Goal: Task Accomplishment & Management: Manage account settings

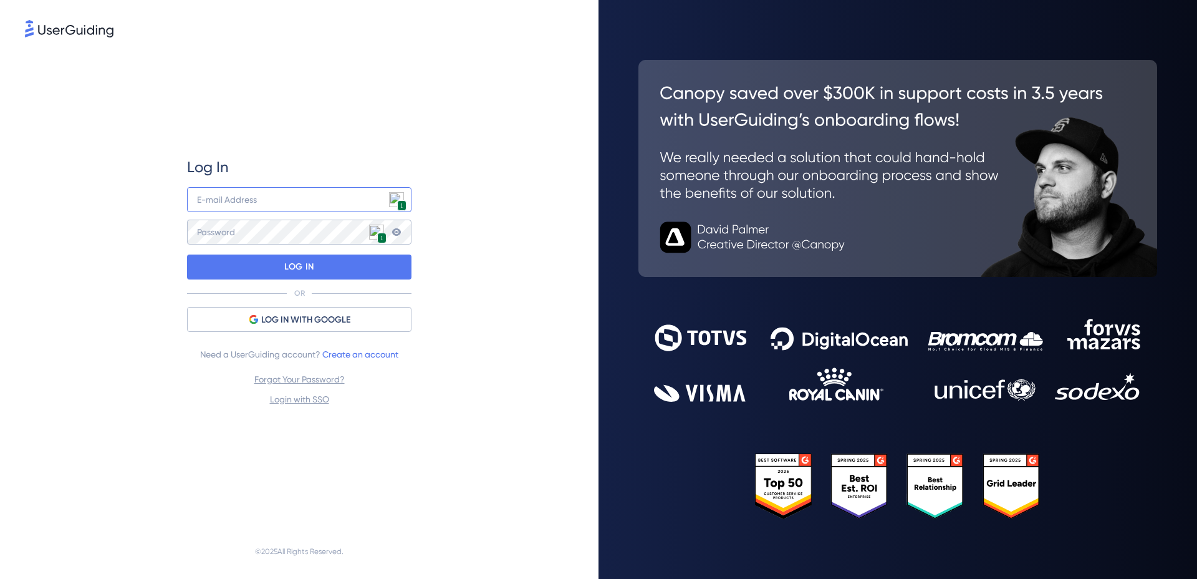
click at [350, 198] on input "email" at bounding box center [299, 199] width 224 height 25
type input "[PERSON_NAME][EMAIL_ADDRESS][DOMAIN_NAME]"
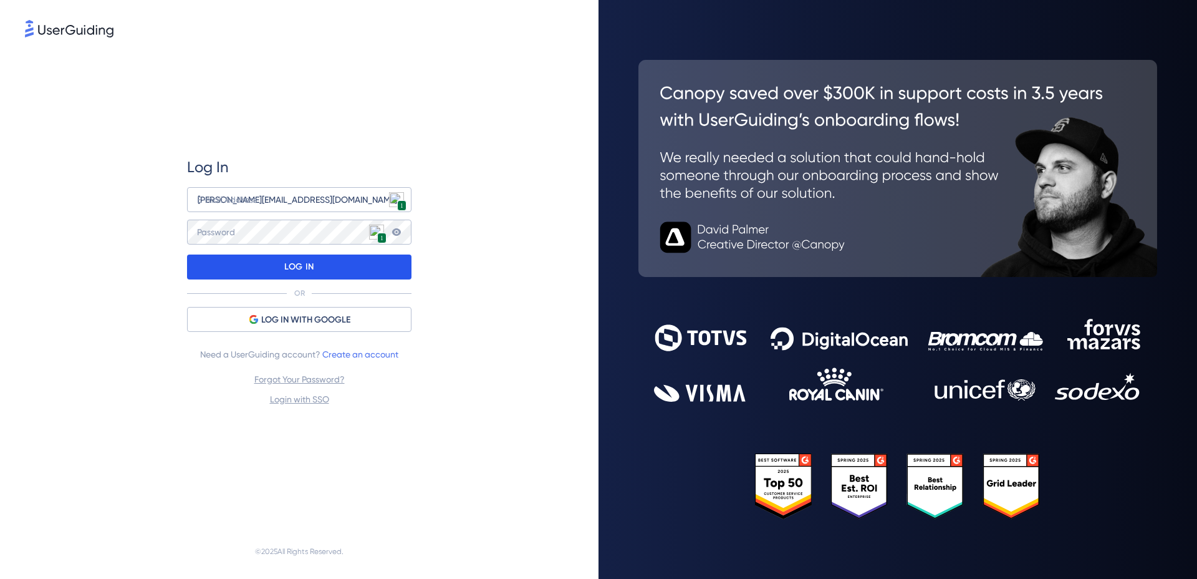
click at [358, 262] on div "LOG IN" at bounding box center [299, 266] width 224 height 25
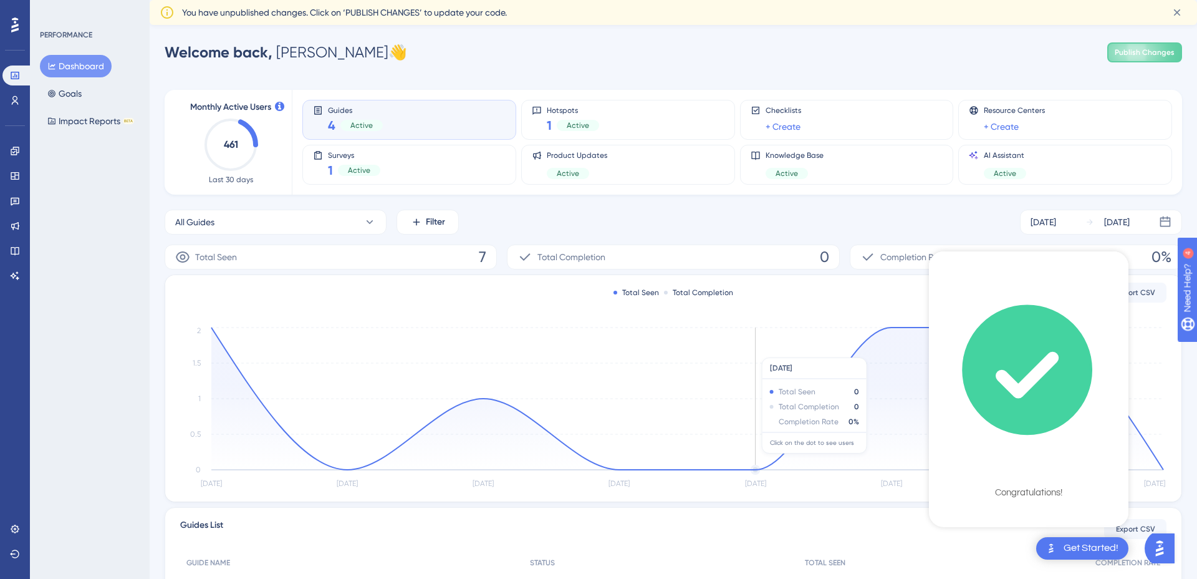
click at [726, 351] on icon "[DATE] Sep [DATE] Sep [DATE] Sep [DATE] [DATE] 0 0.5 1 1.5 2" at bounding box center [673, 407] width 986 height 167
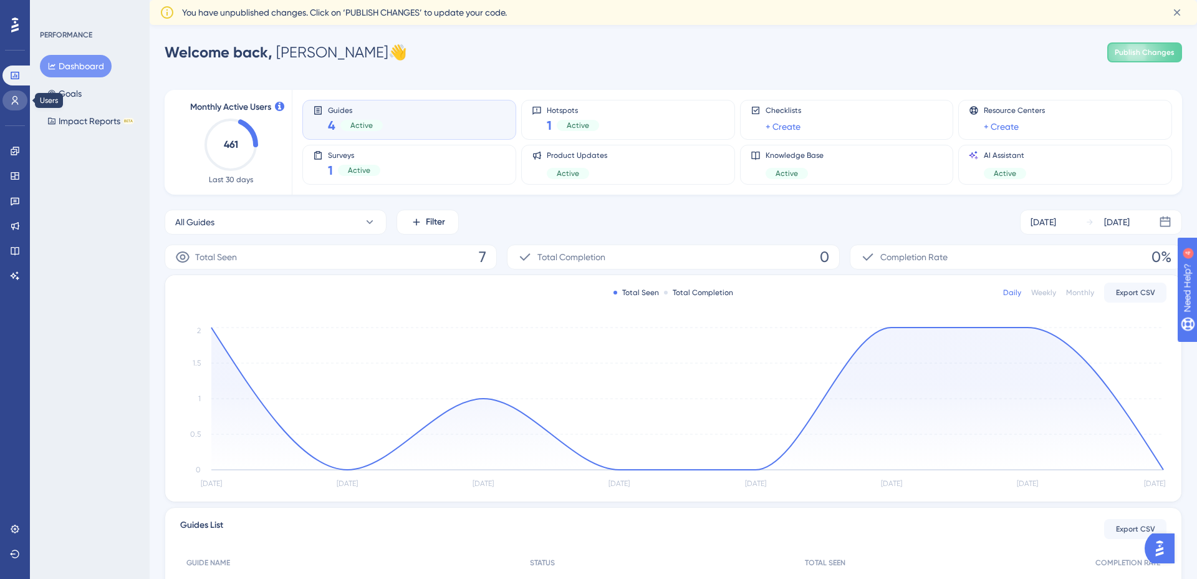
click at [14, 104] on icon at bounding box center [15, 100] width 10 height 10
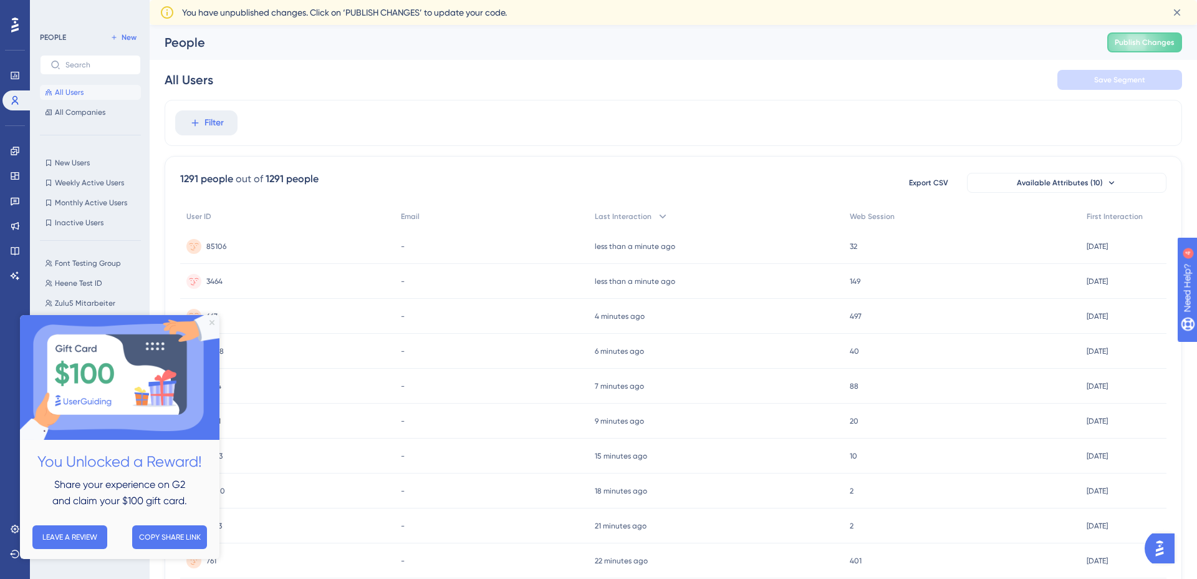
click at [212, 322] on icon "Close Preview" at bounding box center [211, 322] width 5 height 5
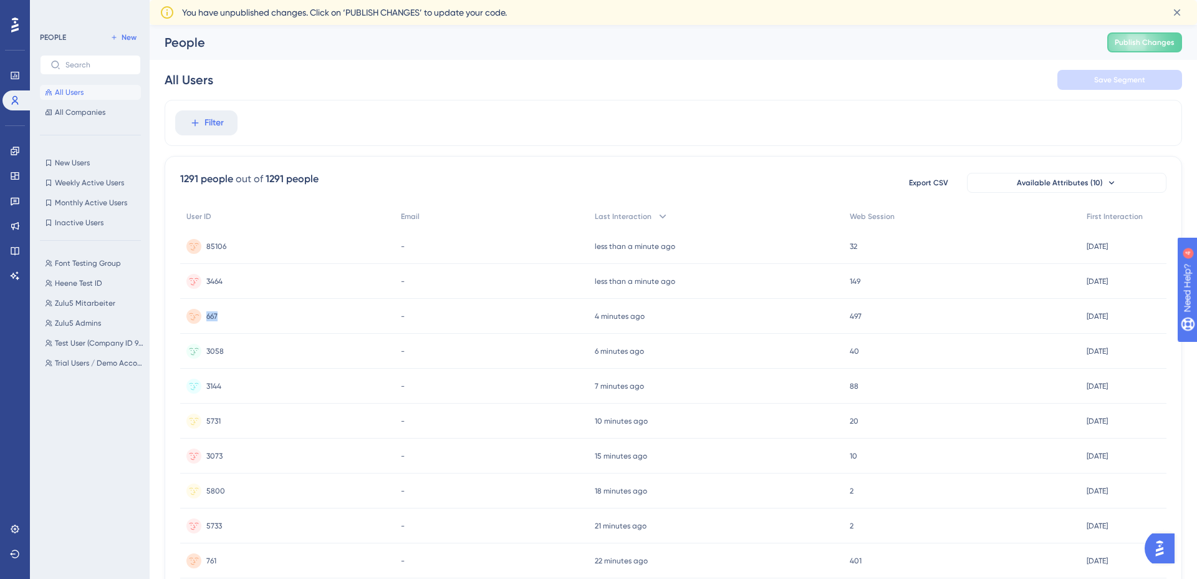
drag, startPoint x: 222, startPoint y: 317, endPoint x: 210, endPoint y: 316, distance: 11.9
click at [206, 317] on div "667 667" at bounding box center [287, 316] width 214 height 35
click at [74, 322] on span "Zulu5 Admins" at bounding box center [78, 323] width 46 height 10
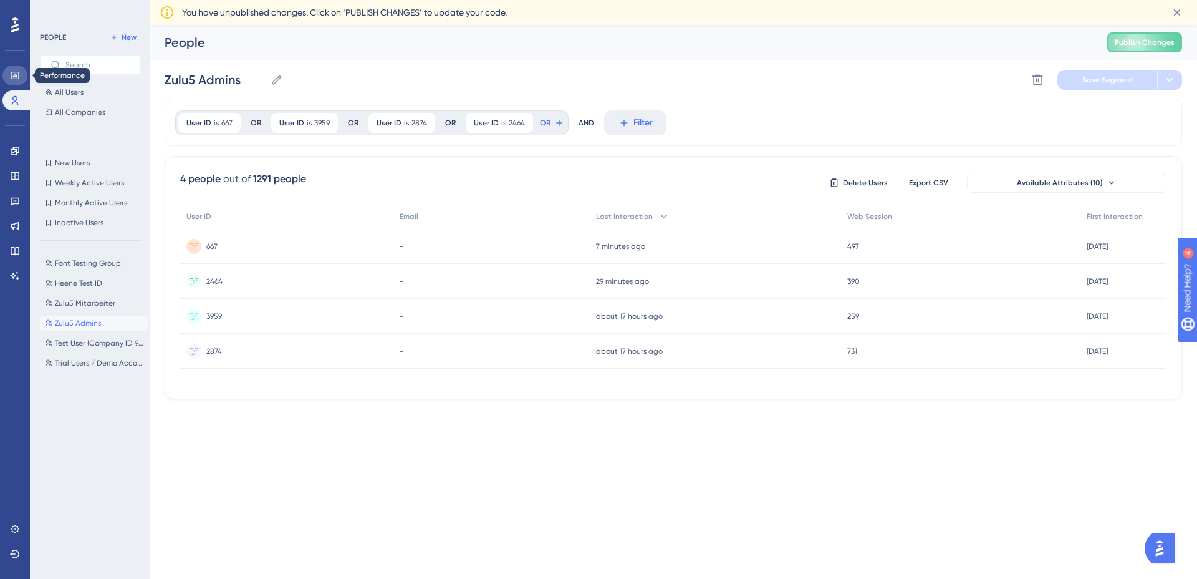
click at [12, 74] on icon at bounding box center [15, 75] width 10 height 10
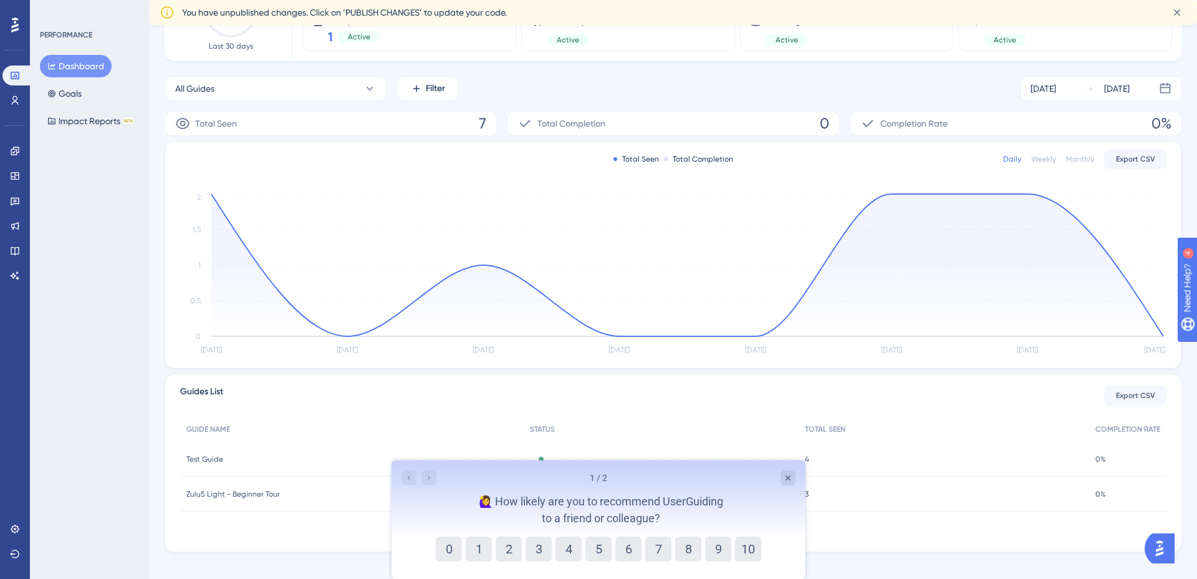
scroll to position [147, 0]
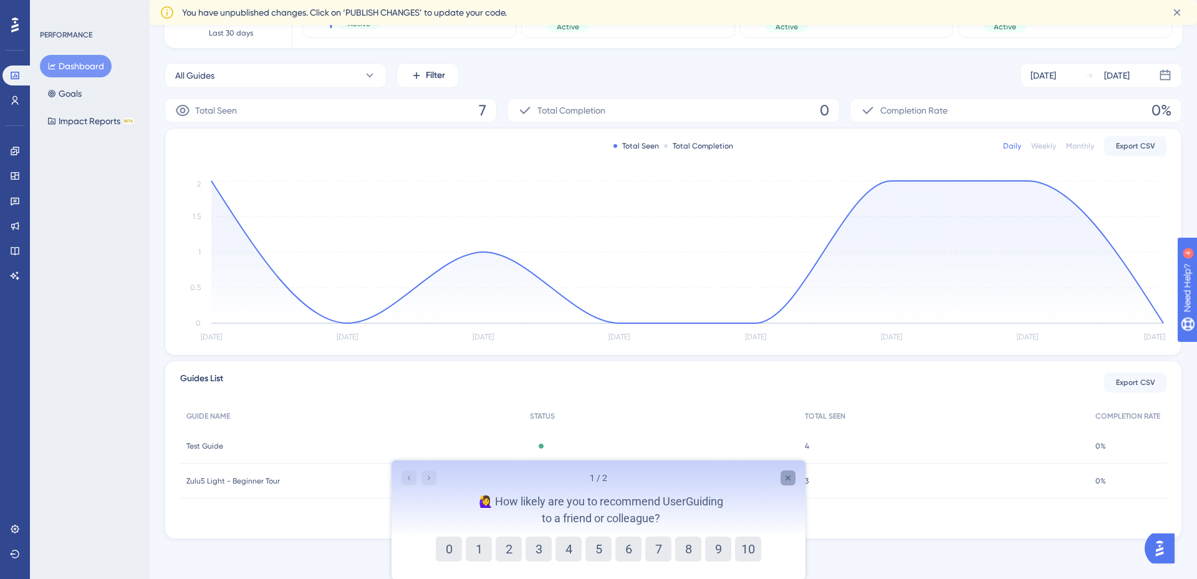
click at [786, 473] on icon "Close survey" at bounding box center [788, 478] width 10 height 10
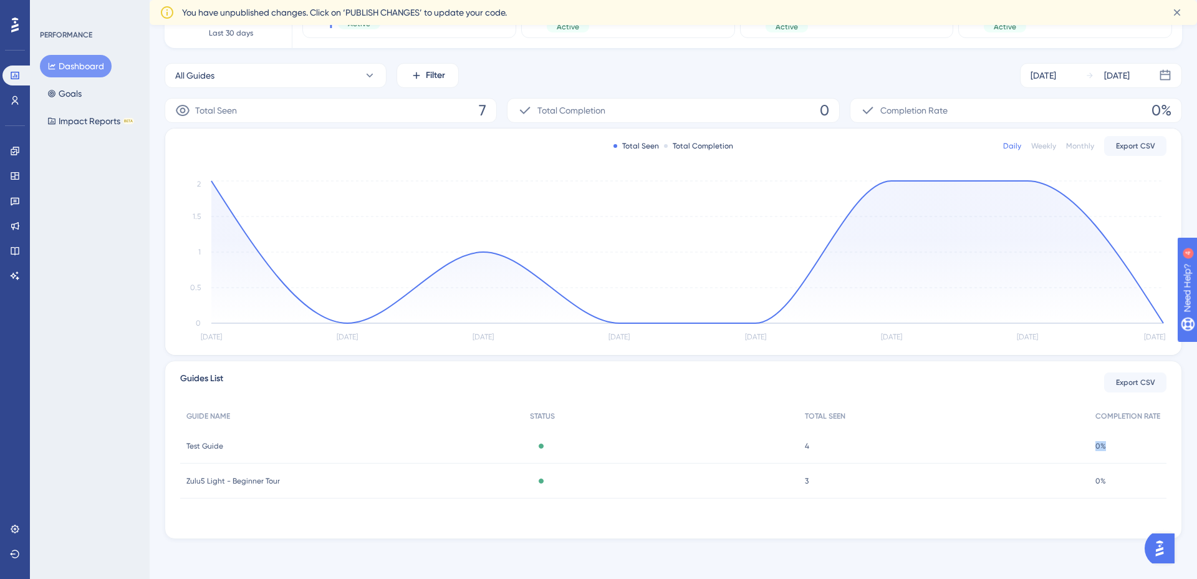
drag, startPoint x: 1088, startPoint y: 441, endPoint x: 1033, endPoint y: 439, distance: 54.9
click at [0, 0] on div "Test Guide Test Guide Active 4 4 0% 0%" at bounding box center [0, 0] width 0 height 0
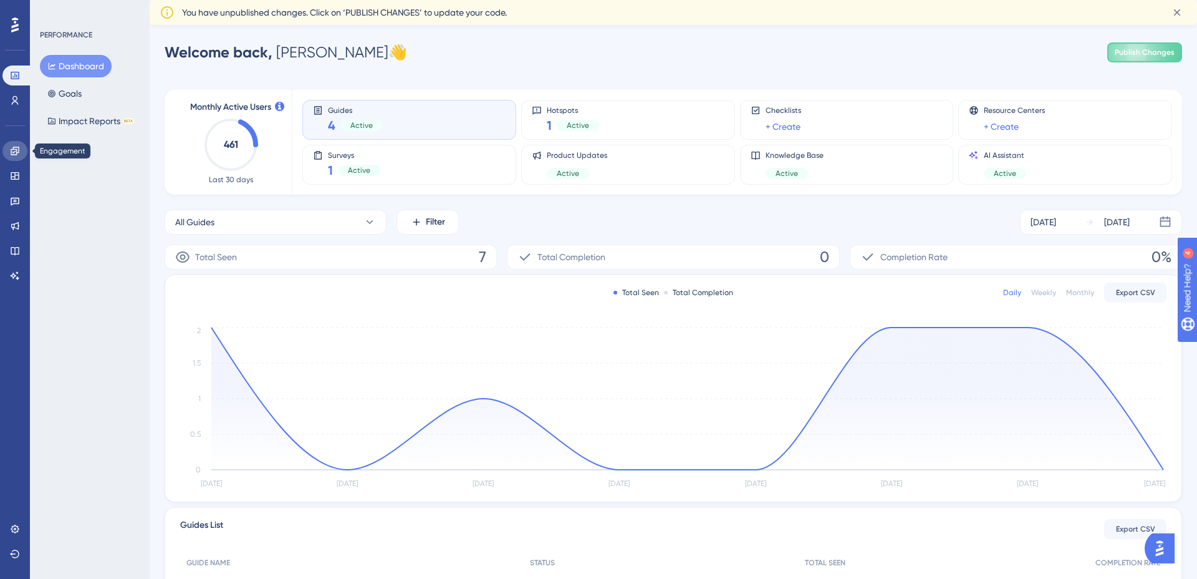
click at [18, 150] on icon at bounding box center [15, 151] width 10 height 10
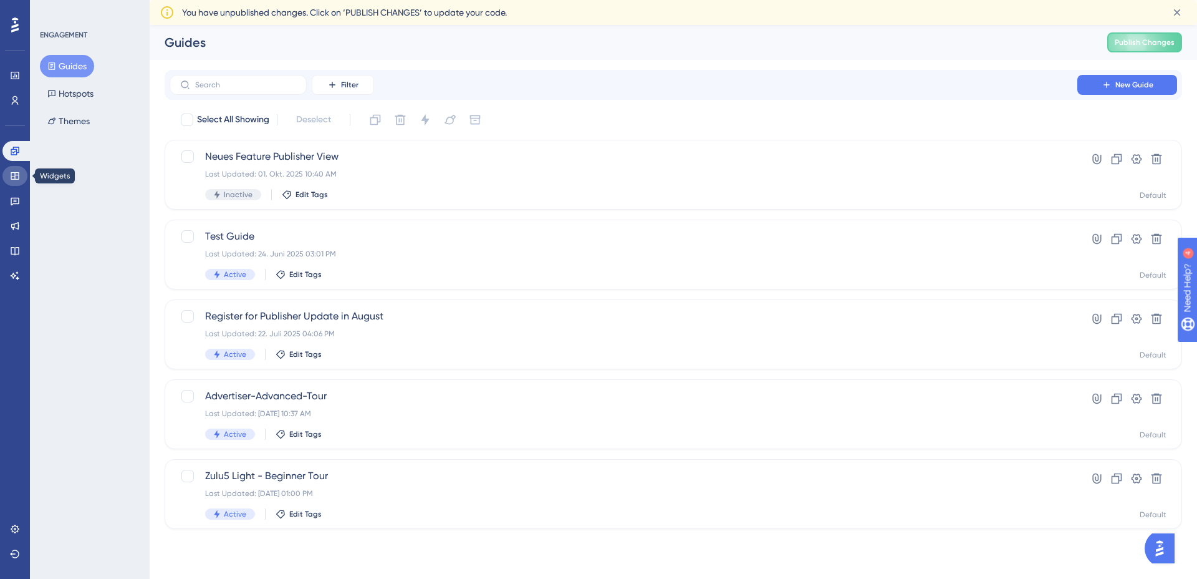
click at [21, 178] on link at bounding box center [14, 176] width 25 height 20
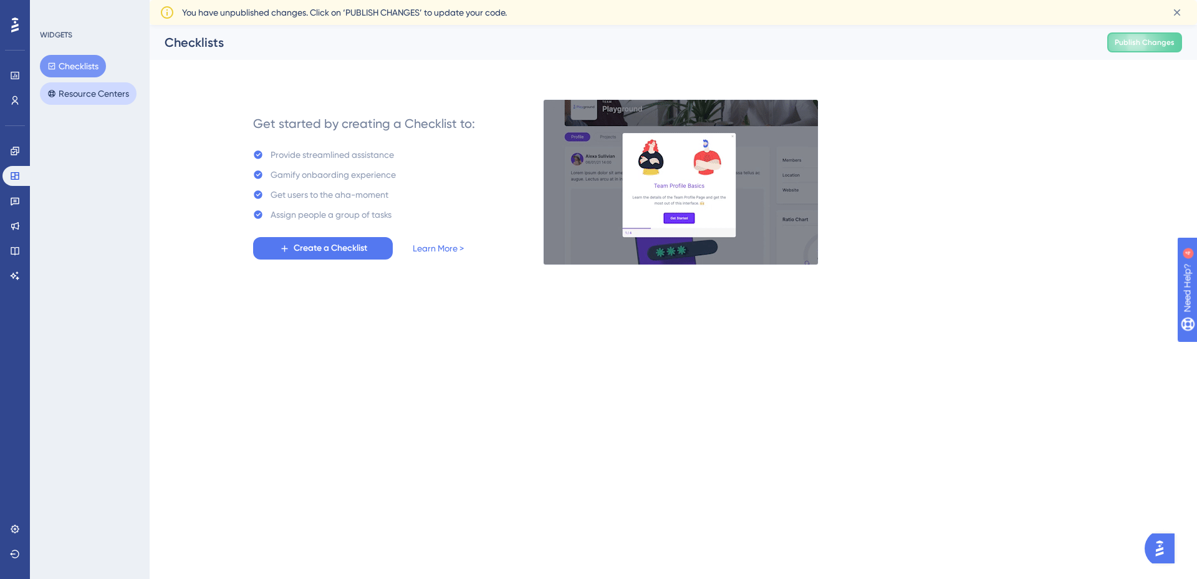
click at [89, 96] on button "Resource Centers" at bounding box center [88, 93] width 97 height 22
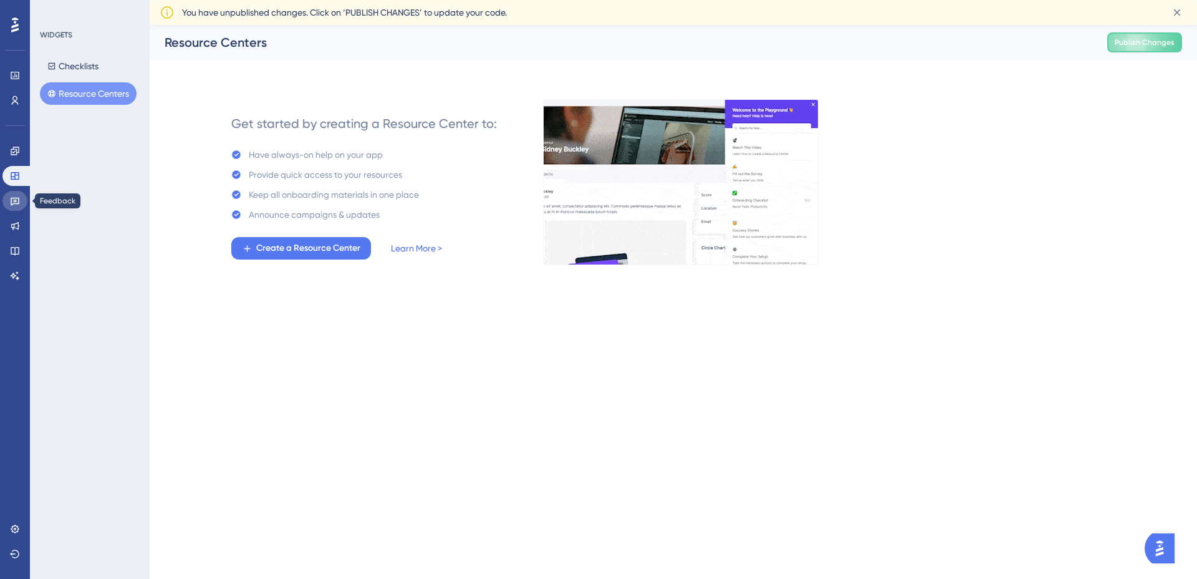
drag, startPoint x: 16, startPoint y: 200, endPoint x: 22, endPoint y: 201, distance: 6.3
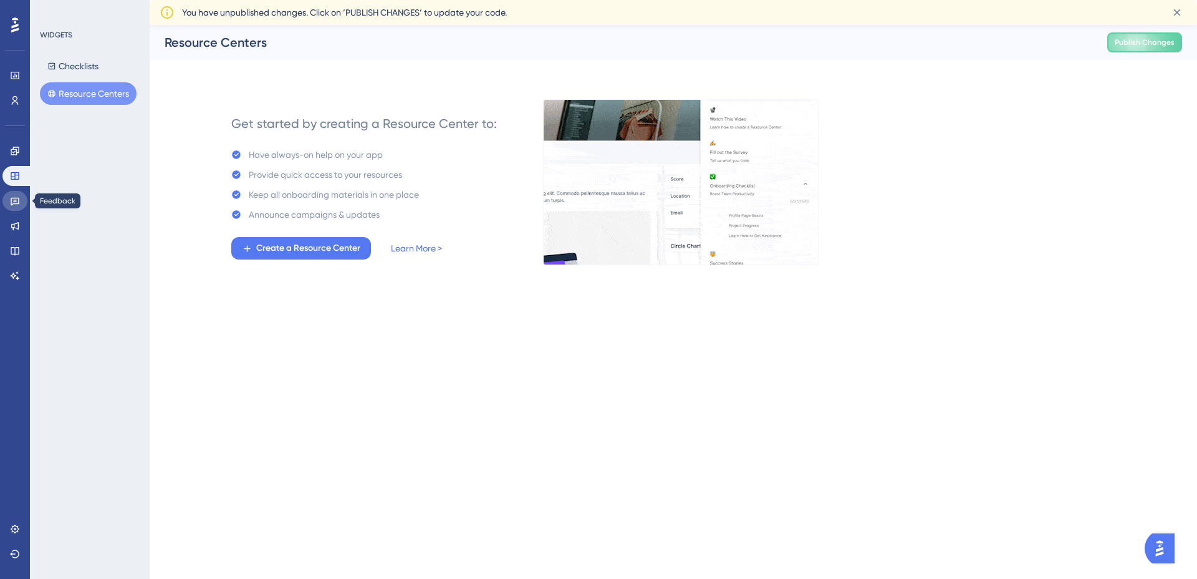
click at [16, 201] on icon at bounding box center [15, 201] width 10 height 10
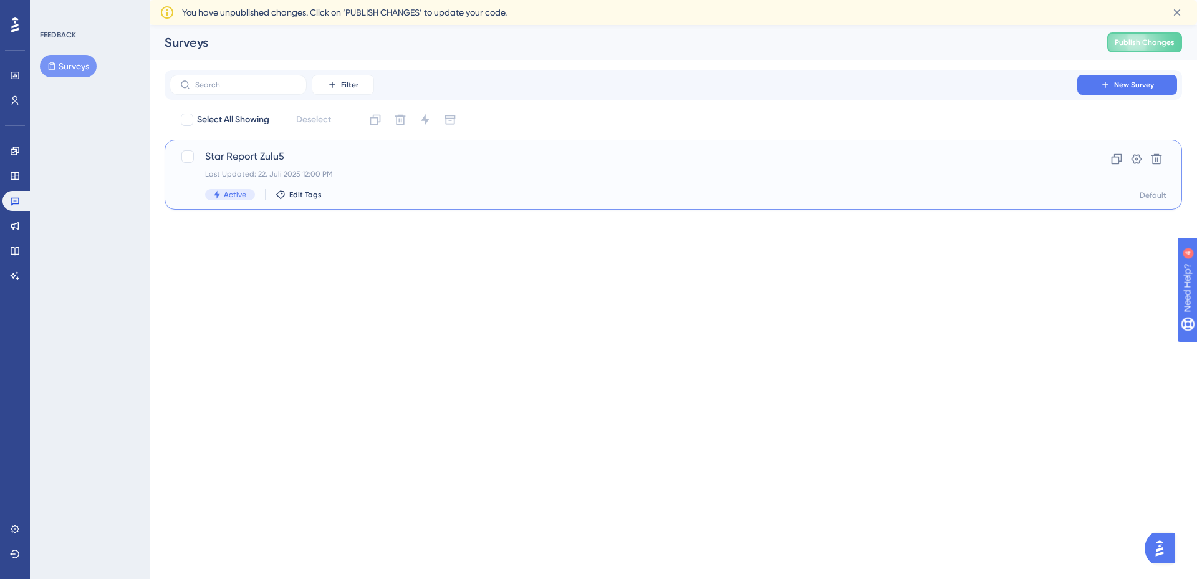
click at [247, 159] on span "Star Report Zulu5" at bounding box center [623, 156] width 837 height 15
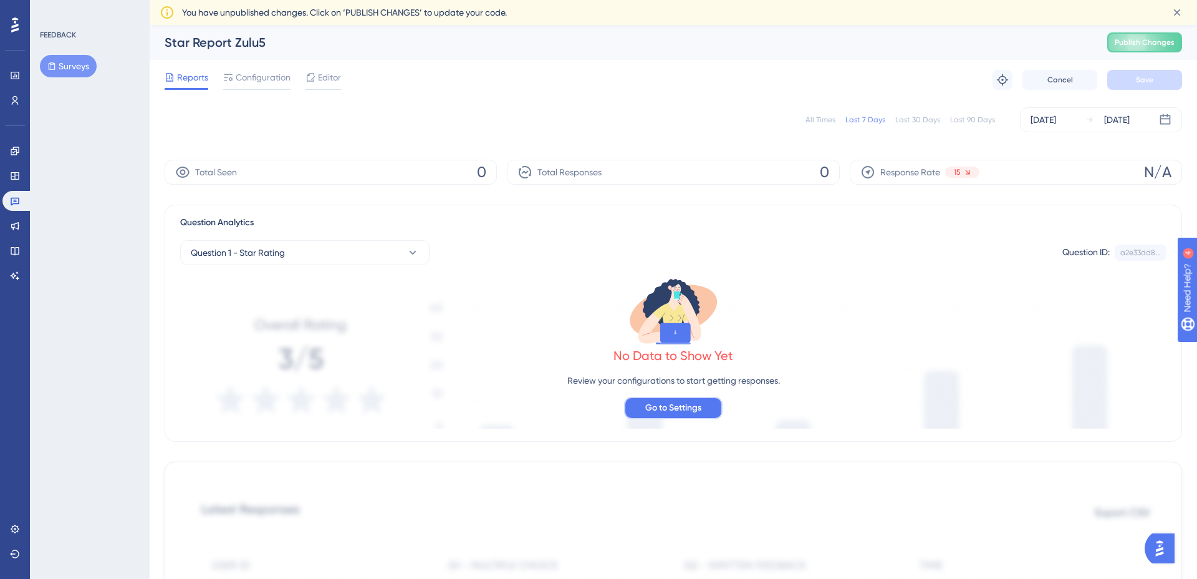
click at [673, 402] on span "Go to Settings" at bounding box center [673, 407] width 56 height 15
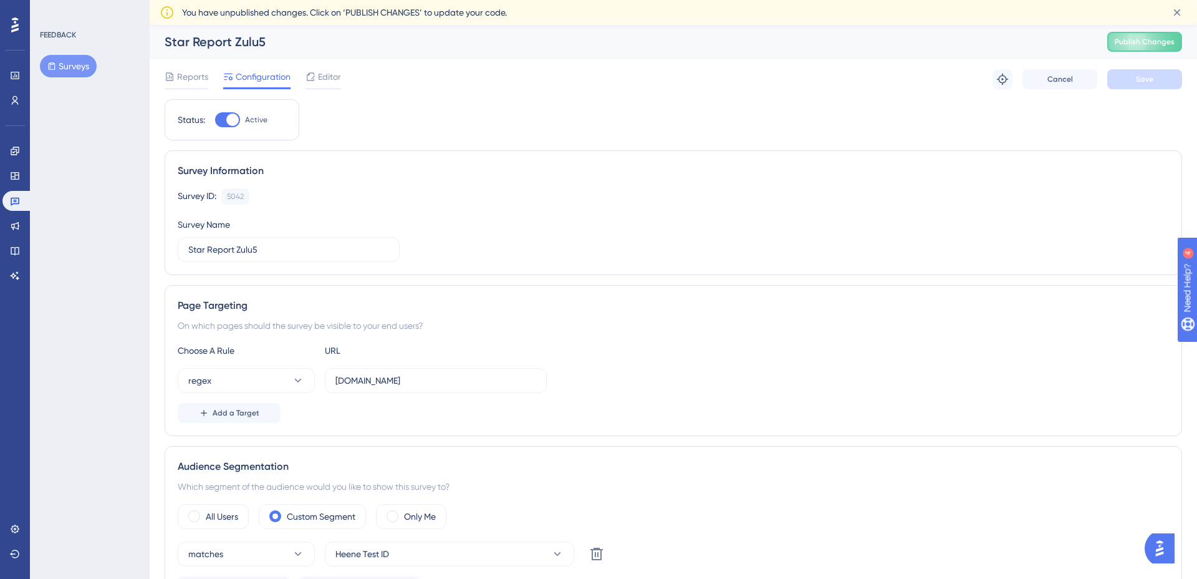
scroll to position [19, 0]
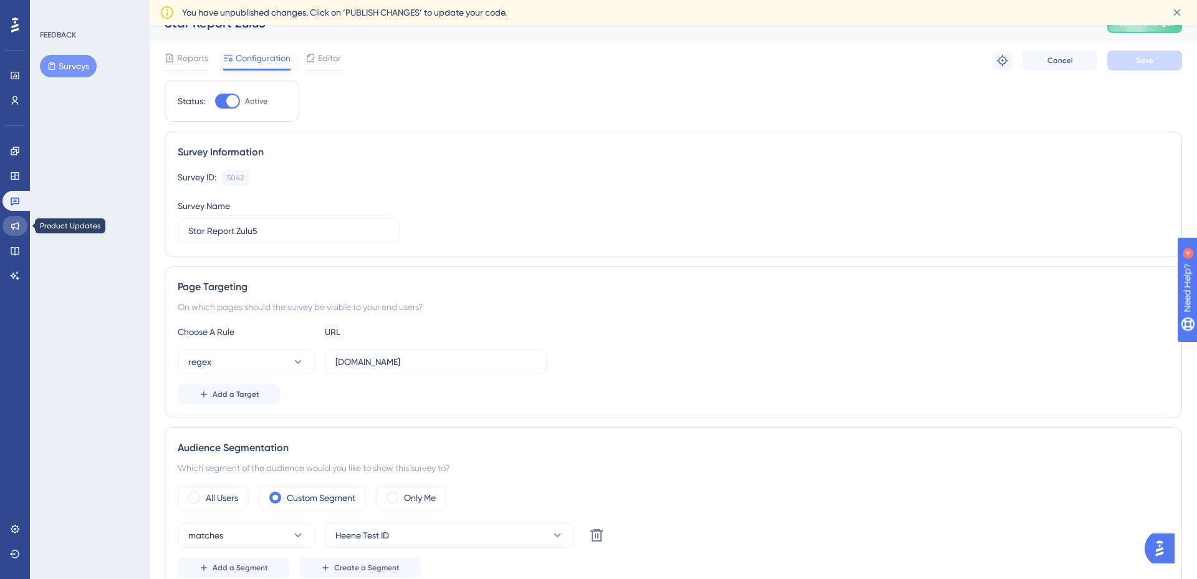
click at [10, 228] on icon at bounding box center [15, 226] width 10 height 10
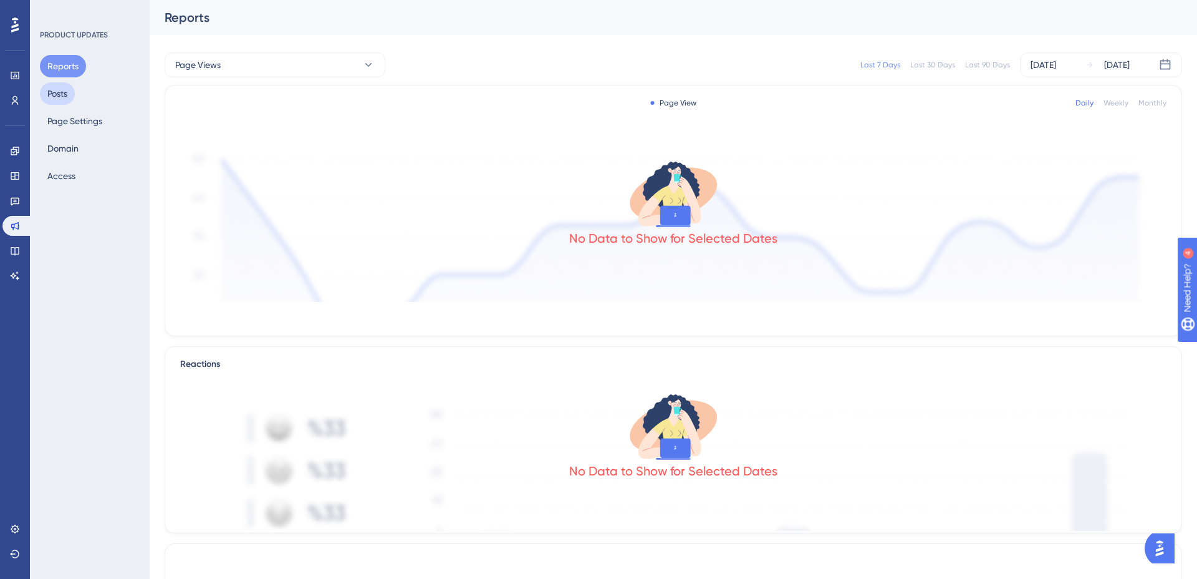
click at [68, 98] on button "Posts" at bounding box center [57, 93] width 35 height 22
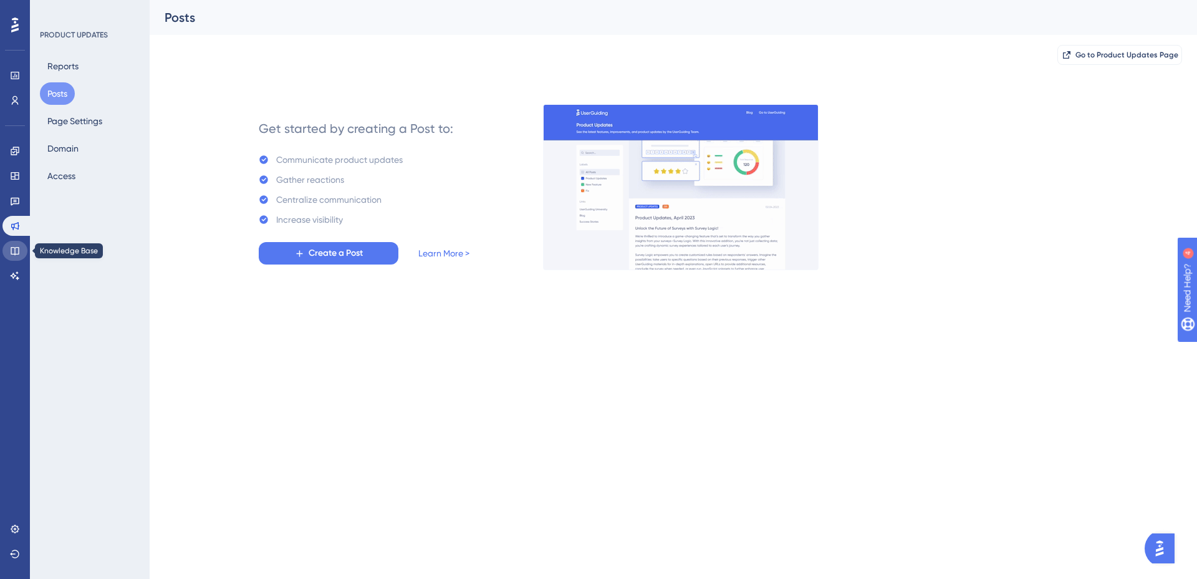
click at [14, 253] on icon at bounding box center [15, 251] width 10 height 10
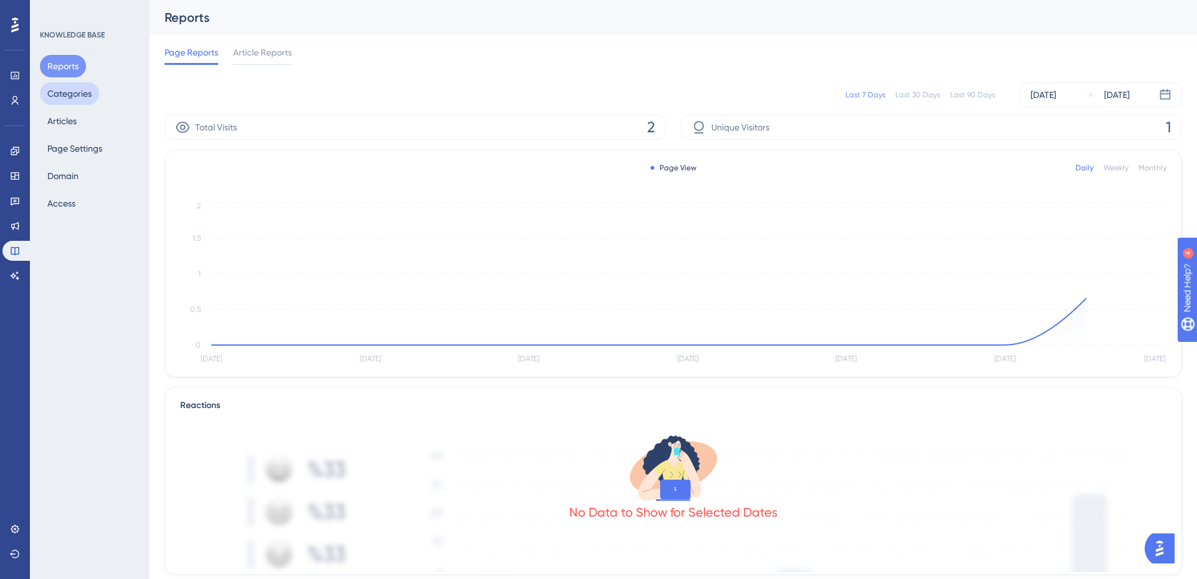
click at [84, 92] on button "Categories" at bounding box center [69, 93] width 59 height 22
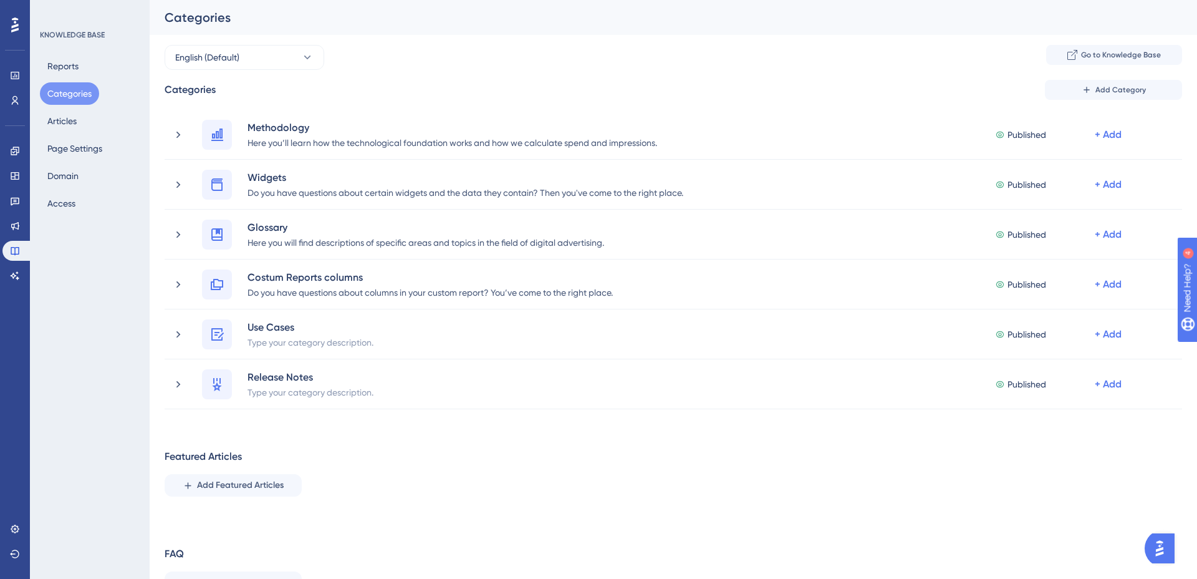
click at [84, 76] on div "Reports Categories Articles Page Settings Domain Access" at bounding box center [90, 135] width 101 height 160
click at [77, 70] on button "Reports" at bounding box center [63, 66] width 46 height 22
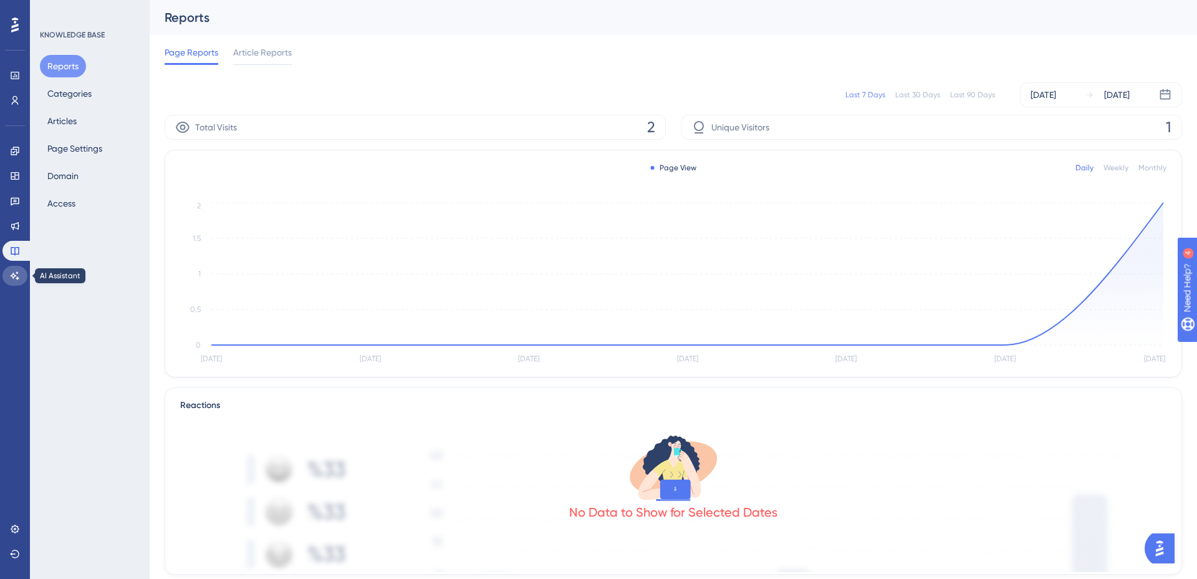
click at [16, 268] on link at bounding box center [14, 276] width 25 height 20
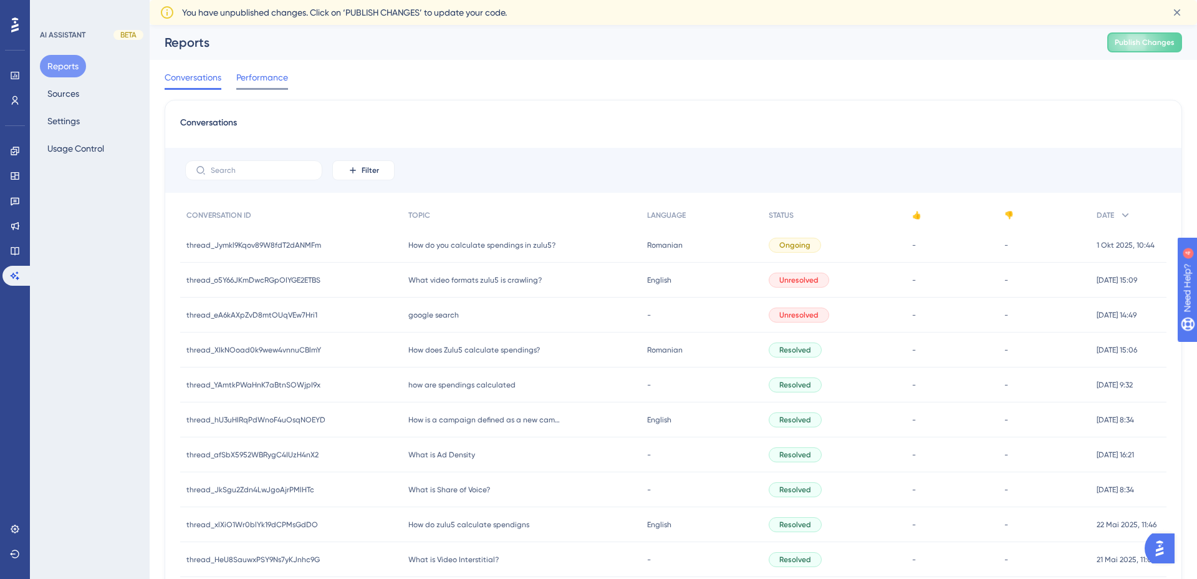
click at [269, 81] on span "Performance" at bounding box center [262, 77] width 52 height 15
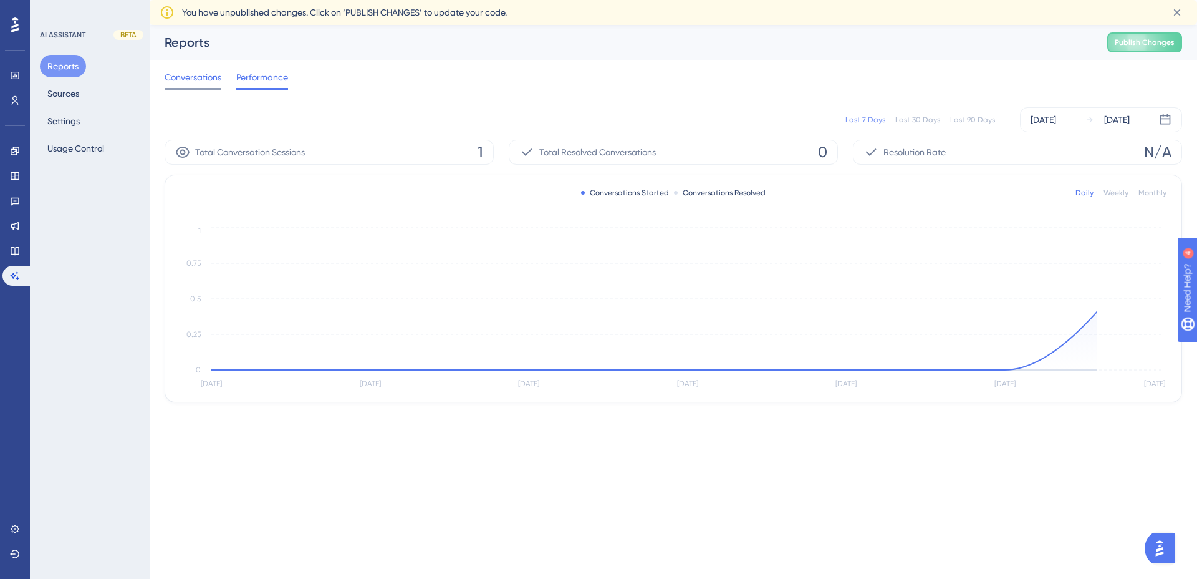
click at [215, 80] on span "Conversations" at bounding box center [193, 77] width 57 height 15
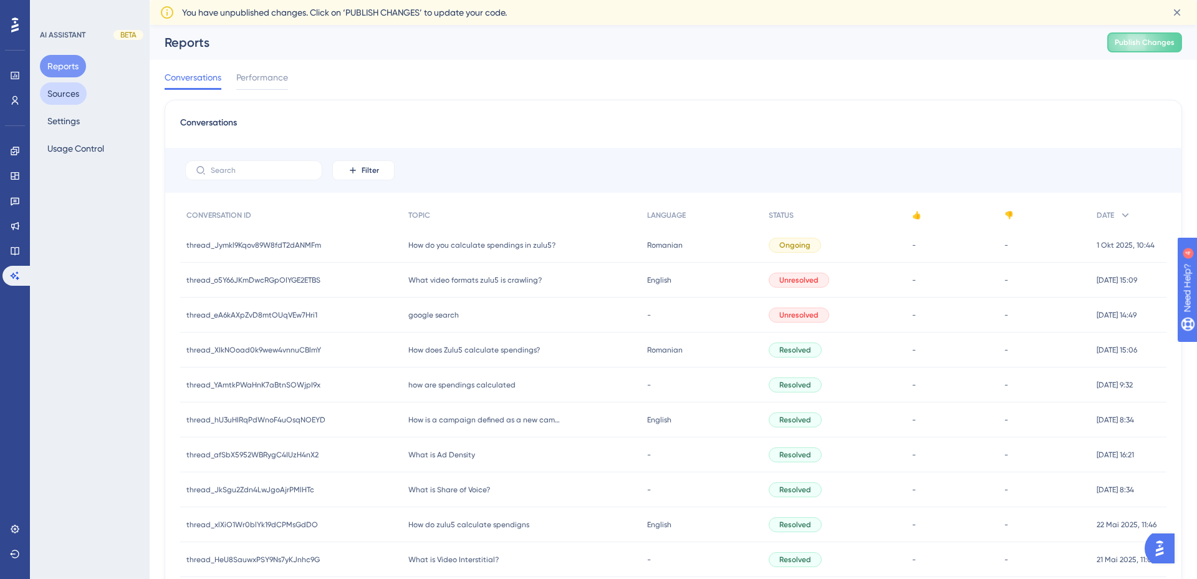
click at [72, 96] on button "Sources" at bounding box center [63, 93] width 47 height 22
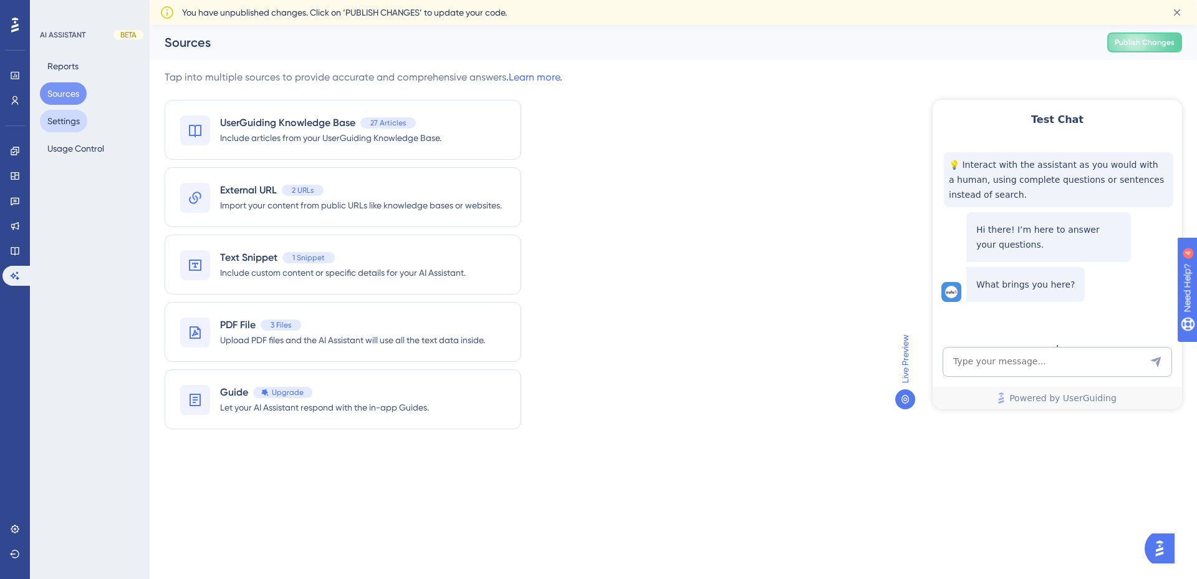
click at [68, 123] on button "Settings" at bounding box center [63, 121] width 47 height 22
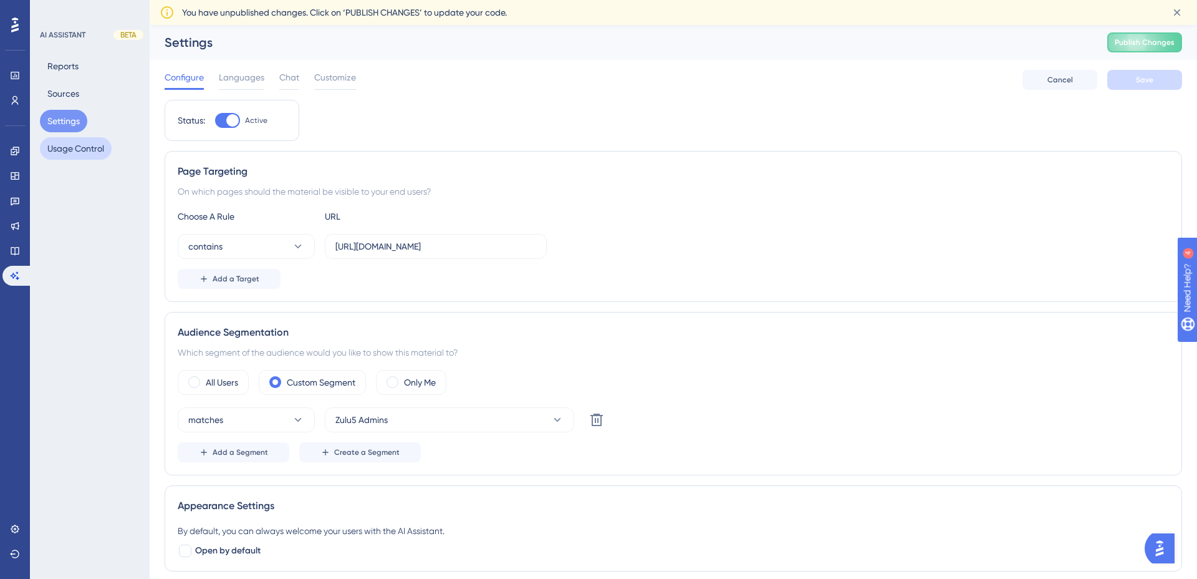
click at [65, 150] on button "Usage Control" at bounding box center [76, 148] width 72 height 22
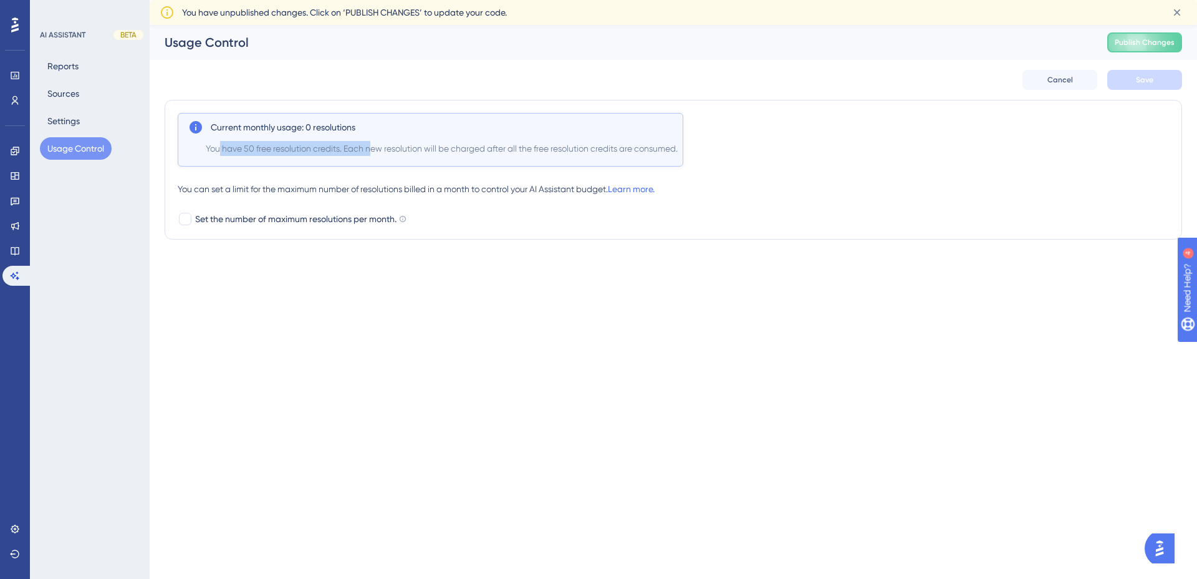
drag, startPoint x: 219, startPoint y: 148, endPoint x: 372, endPoint y: 152, distance: 153.4
click at [371, 152] on span "You have 50 free resolution credits. Each new resolution will be charged after …" at bounding box center [442, 148] width 472 height 15
drag, startPoint x: 19, startPoint y: 80, endPoint x: 161, endPoint y: 102, distance: 143.7
click at [19, 80] on link at bounding box center [14, 75] width 25 height 20
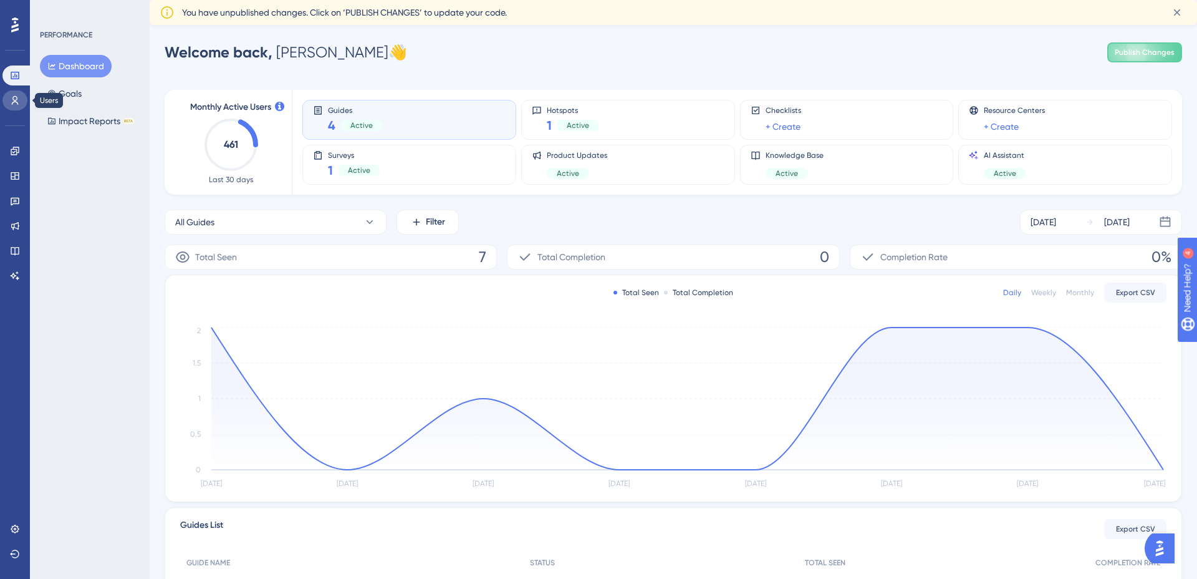
click at [25, 102] on link at bounding box center [14, 100] width 25 height 20
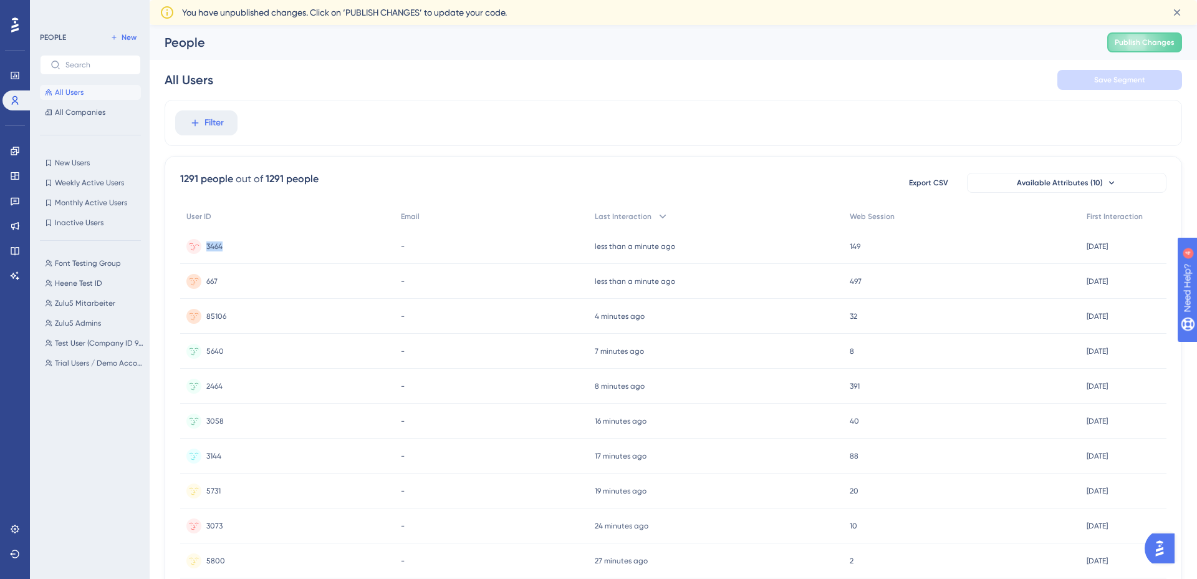
drag, startPoint x: 221, startPoint y: 249, endPoint x: 216, endPoint y: 256, distance: 9.4
click at [209, 249] on div "3464 3464" at bounding box center [287, 246] width 214 height 35
click at [307, 242] on div "3464 3464" at bounding box center [287, 246] width 214 height 35
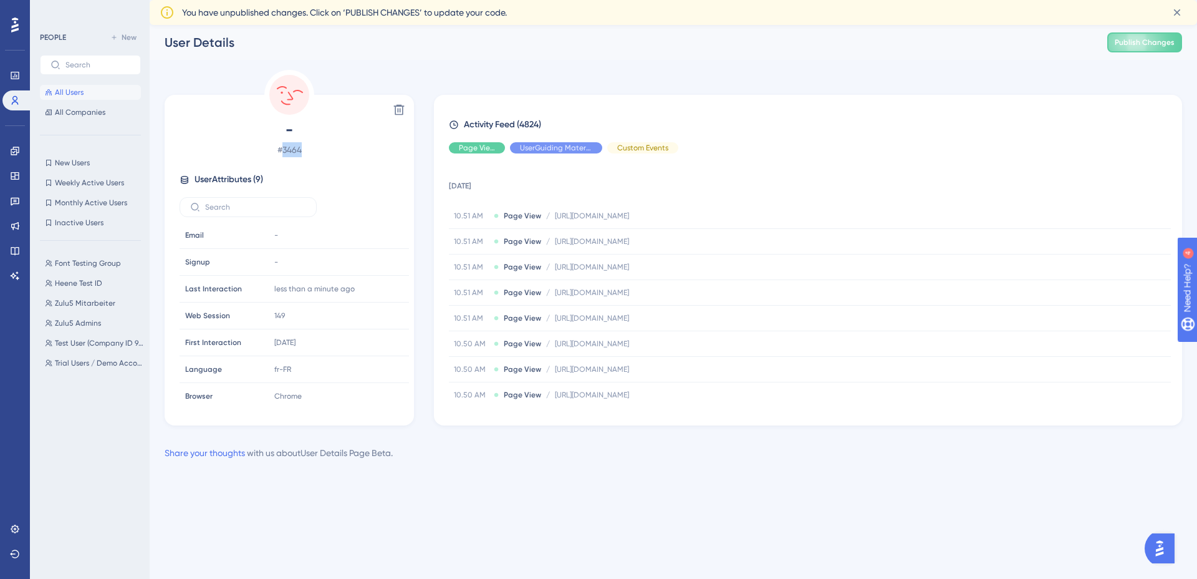
drag, startPoint x: 307, startPoint y: 151, endPoint x: 284, endPoint y: 153, distance: 23.8
click at [284, 152] on span "# 3464" at bounding box center [289, 149] width 219 height 15
copy span "3464"
click at [79, 280] on span "Heene Test ID" at bounding box center [78, 283] width 47 height 10
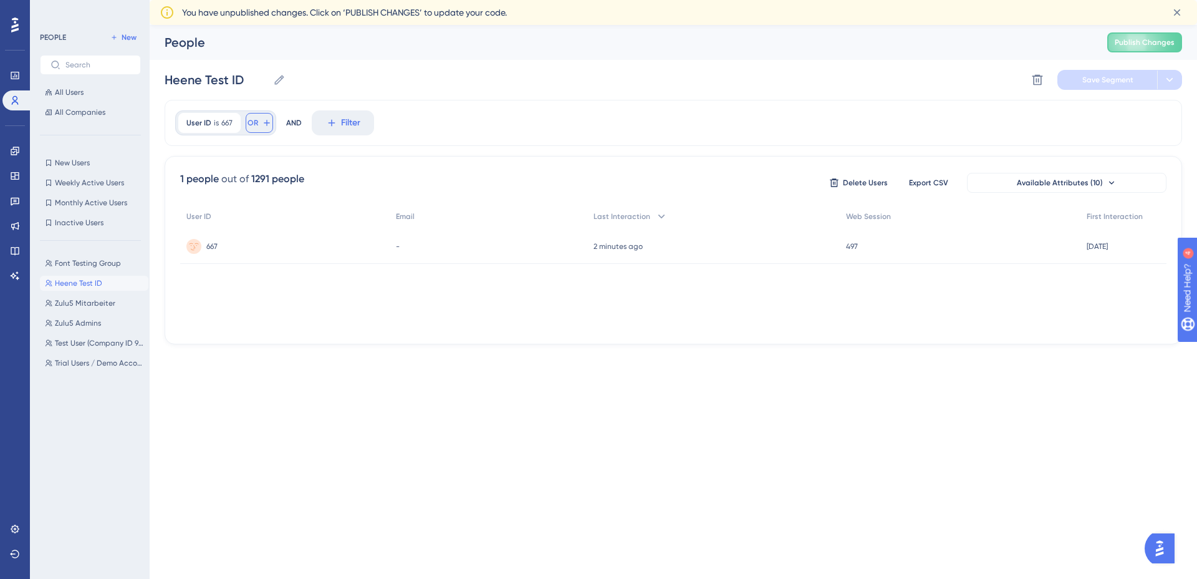
click at [269, 122] on icon at bounding box center [267, 123] width 10 height 10
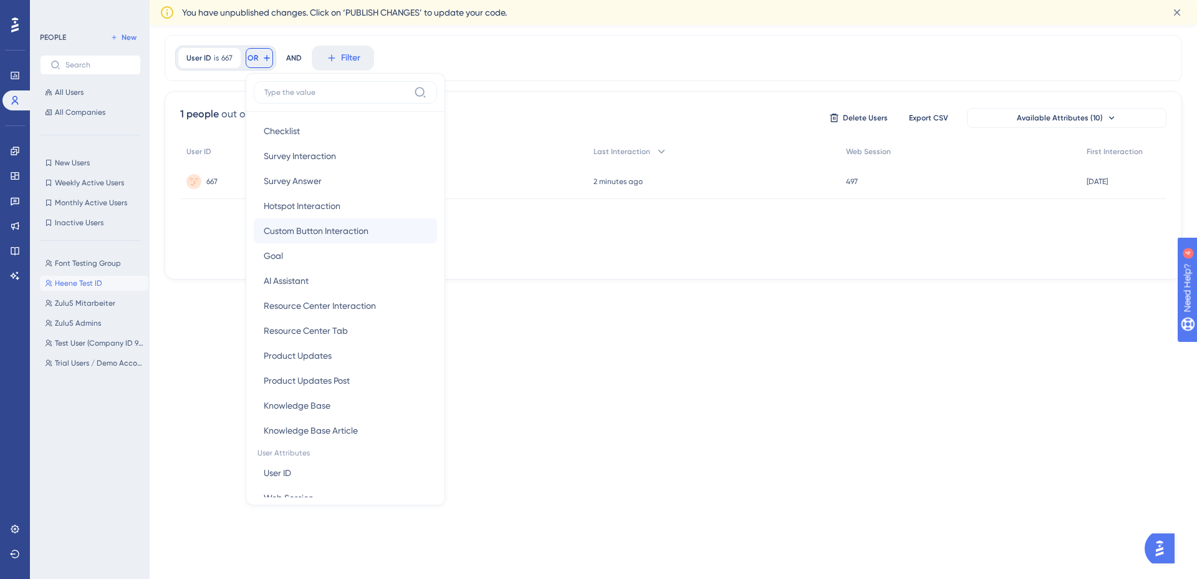
scroll to position [264, 0]
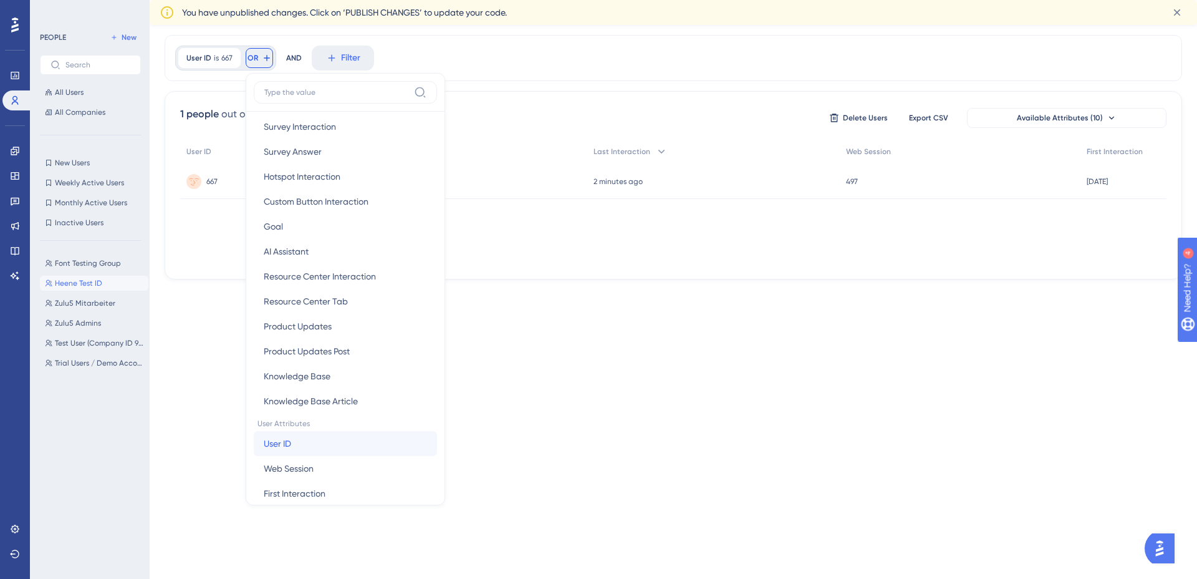
click at [294, 438] on button "User ID User ID" at bounding box center [345, 443] width 183 height 25
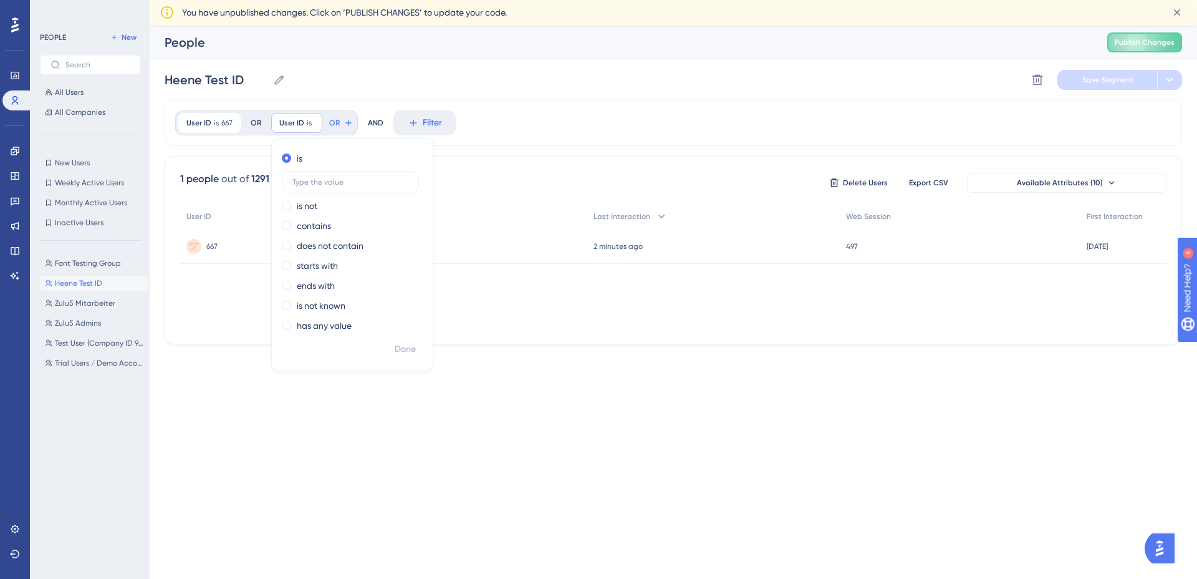
scroll to position [0, 0]
type input "5788"
click at [410, 353] on span "Done" at bounding box center [405, 349] width 21 height 15
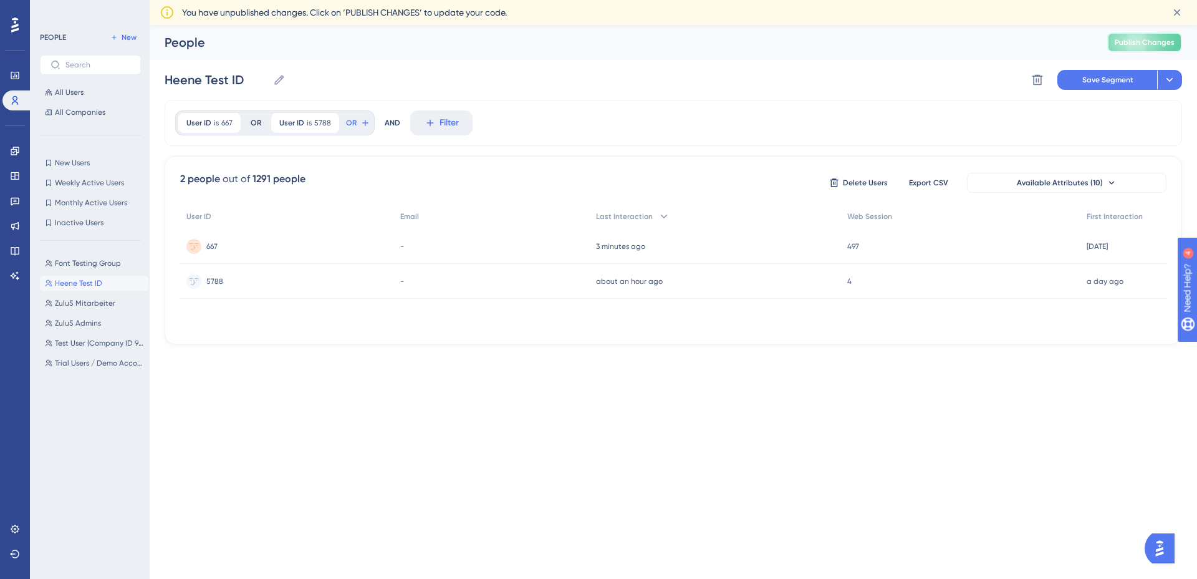
click at [1121, 46] on span "Publish Changes" at bounding box center [1145, 42] width 60 height 10
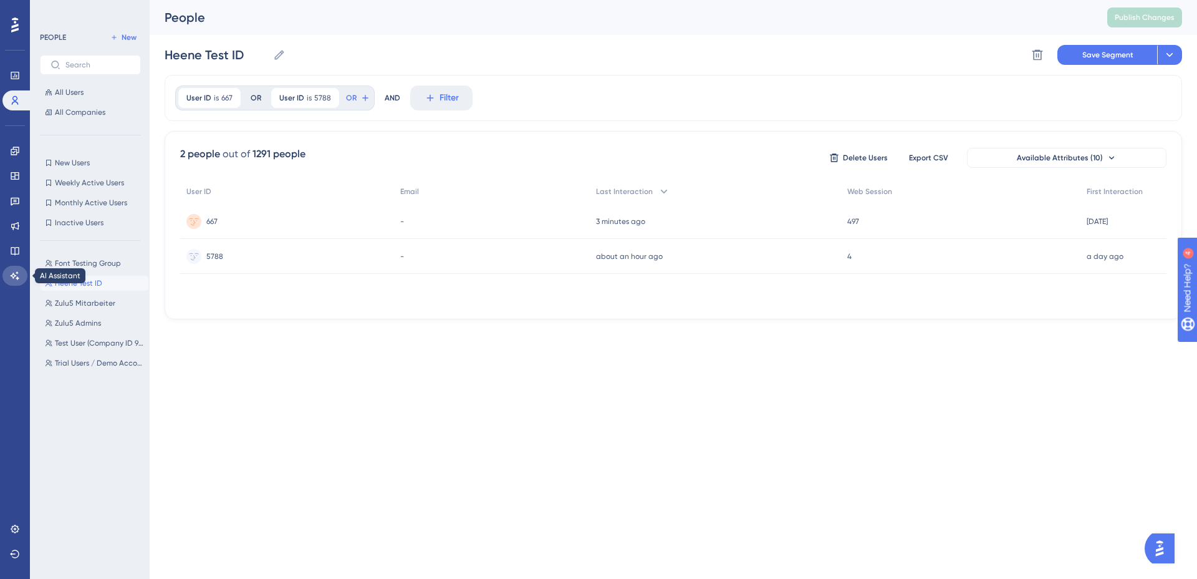
click at [11, 274] on icon at bounding box center [15, 276] width 10 height 10
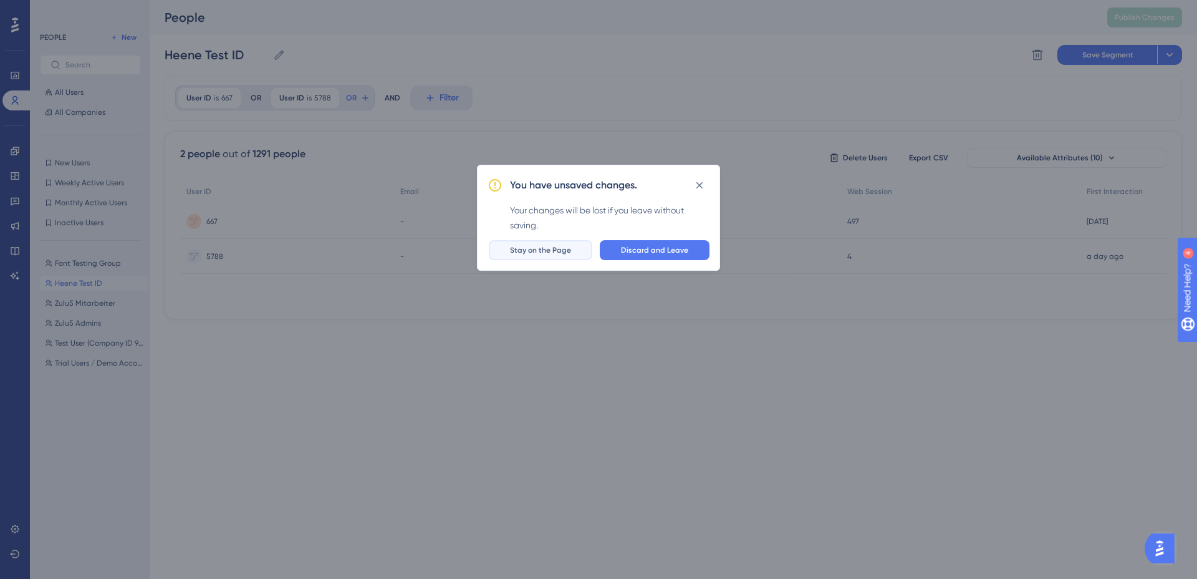
click at [570, 252] on span "Stay on the Page" at bounding box center [540, 250] width 61 height 10
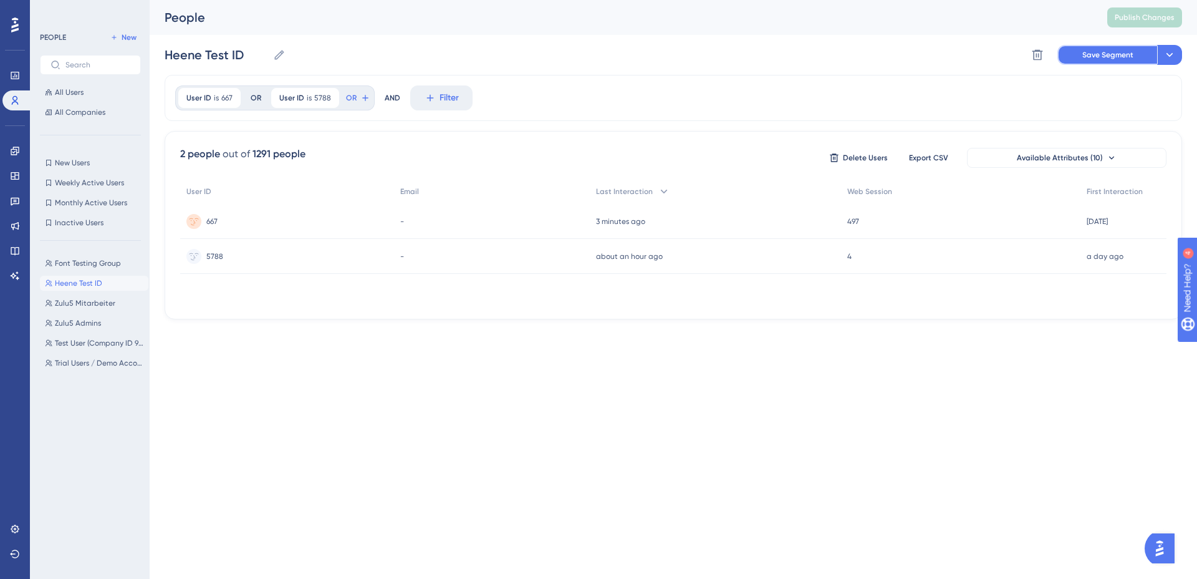
click at [1125, 48] on button "Save Segment" at bounding box center [1107, 55] width 100 height 20
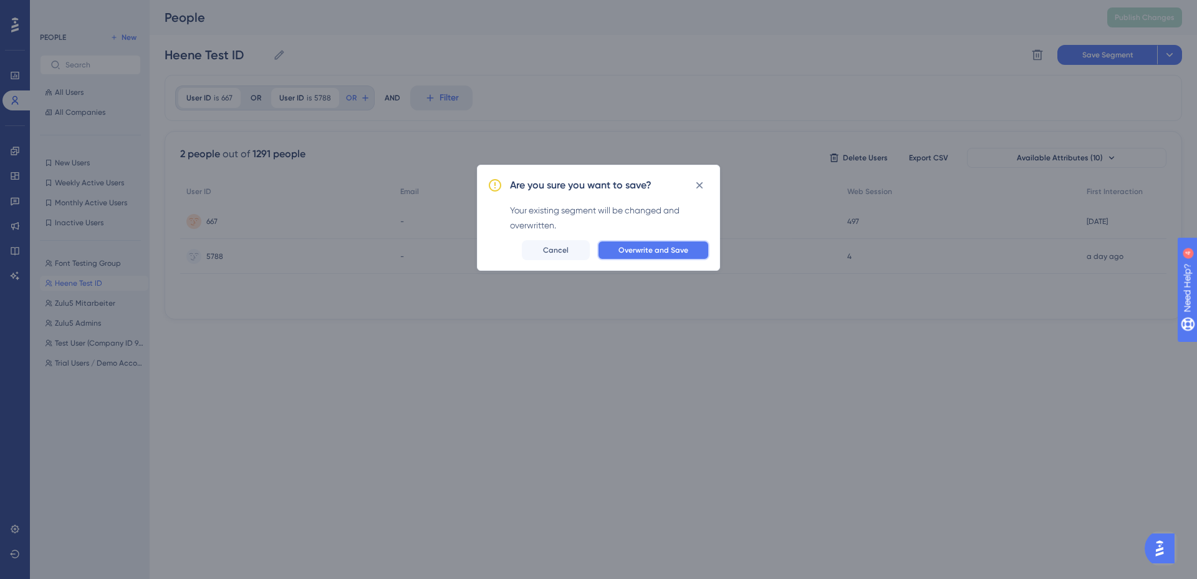
click at [632, 255] on button "Overwrite and Save" at bounding box center [653, 250] width 112 height 20
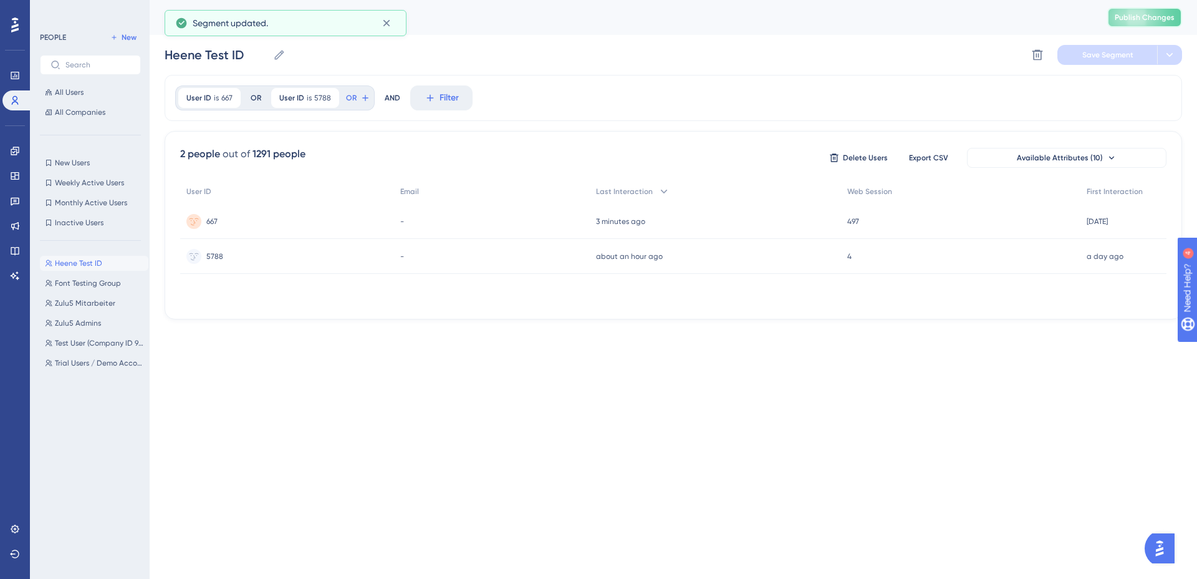
click at [1152, 14] on span "Publish Changes" at bounding box center [1145, 17] width 60 height 10
click at [19, 274] on link at bounding box center [14, 276] width 25 height 20
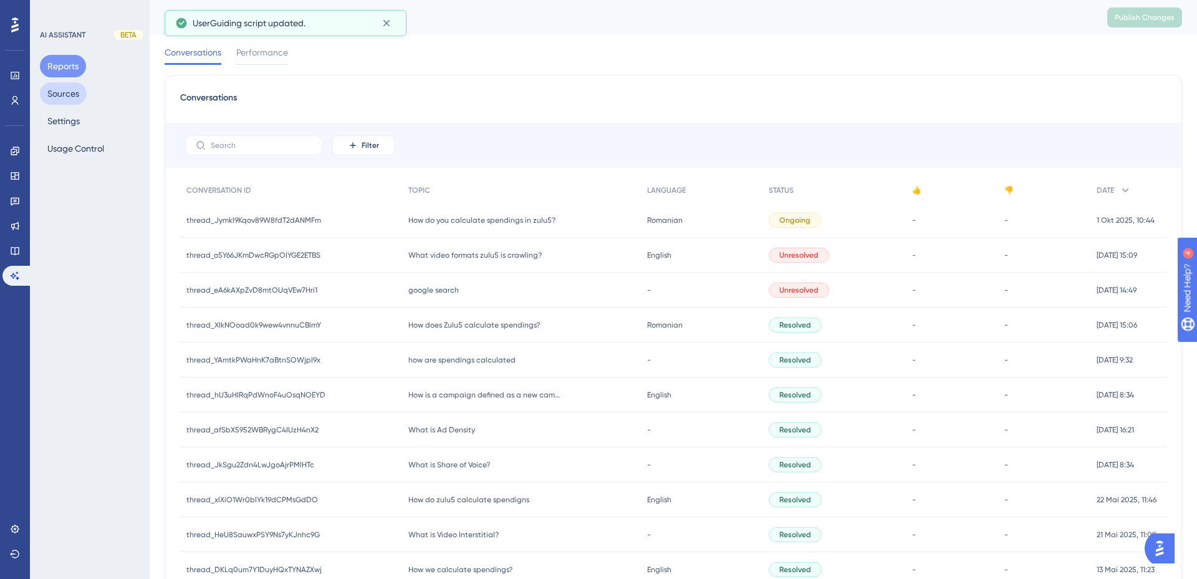
click at [75, 89] on button "Sources" at bounding box center [63, 93] width 47 height 22
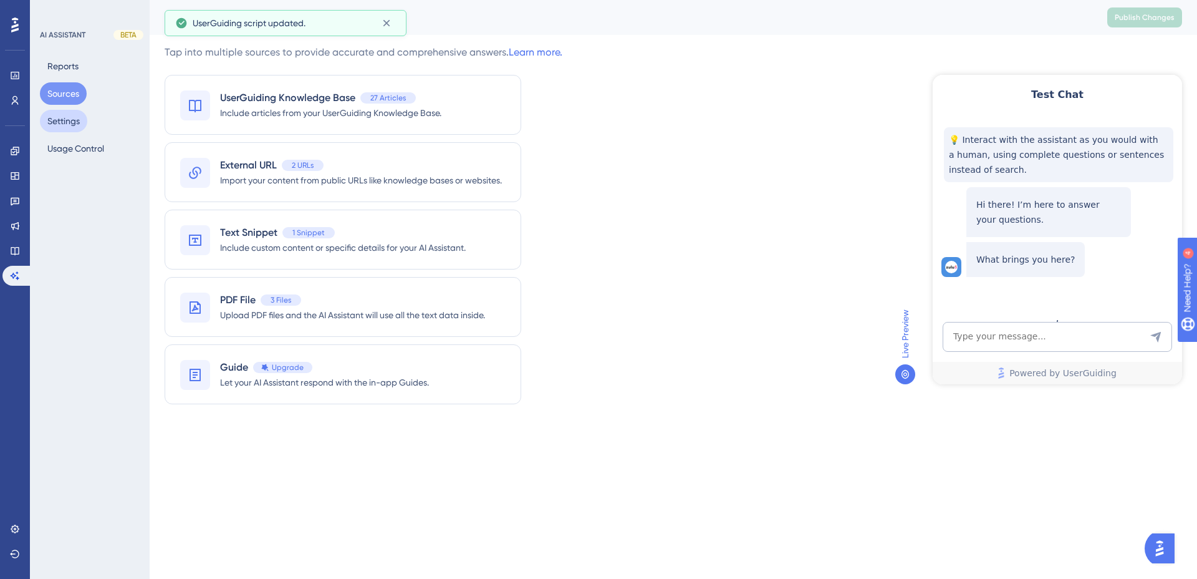
click at [75, 123] on button "Settings" at bounding box center [63, 121] width 47 height 22
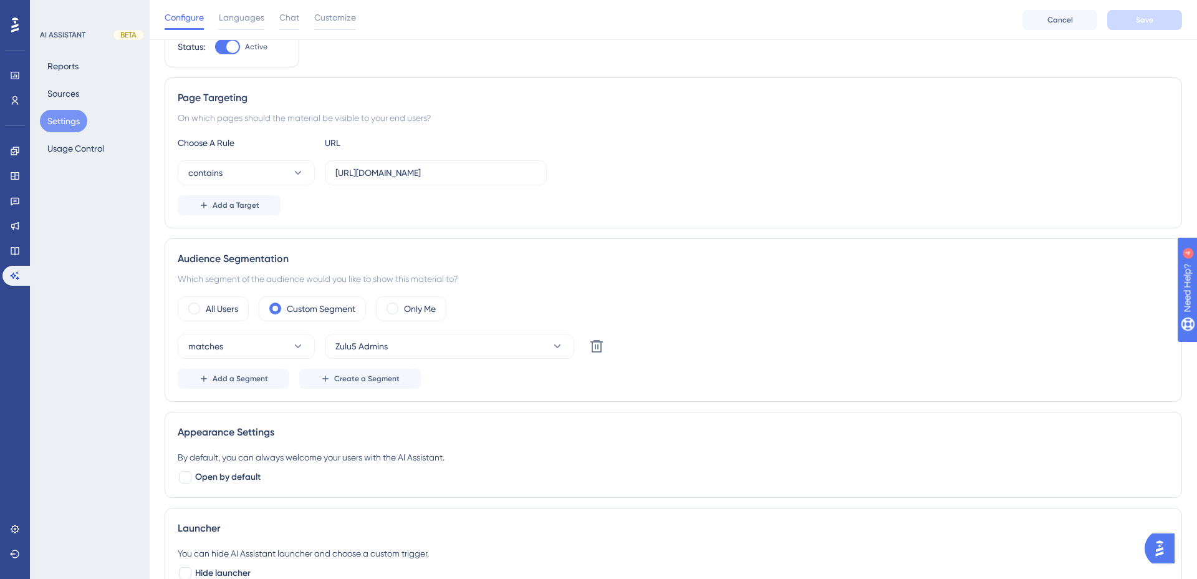
scroll to position [115, 0]
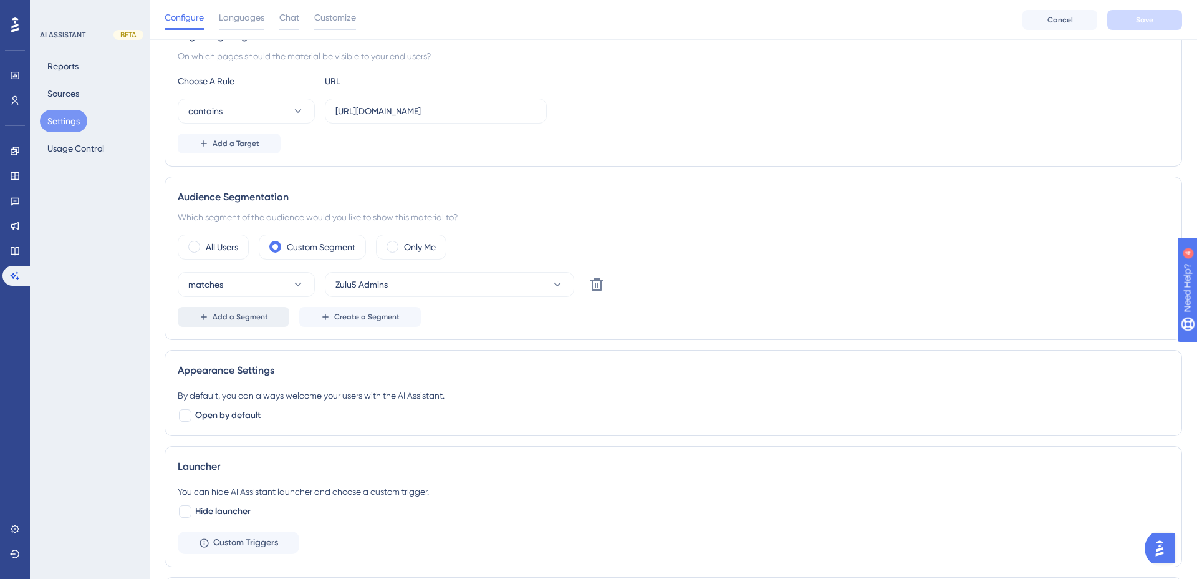
click at [263, 315] on span "Add a Segment" at bounding box center [240, 317] width 55 height 10
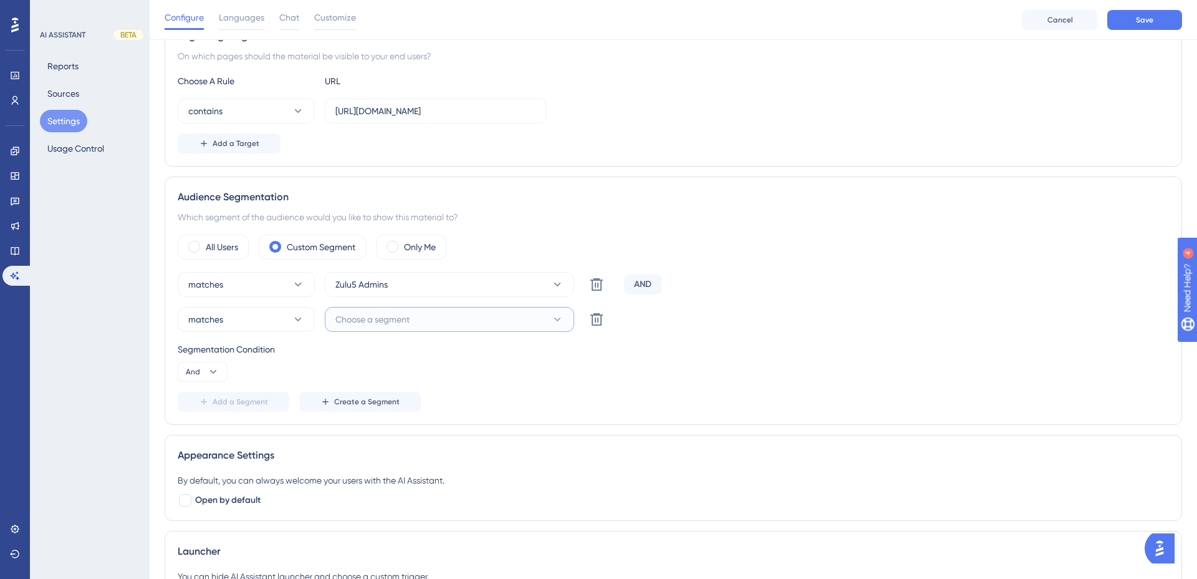
click at [447, 319] on button "Choose a segment" at bounding box center [449, 319] width 249 height 25
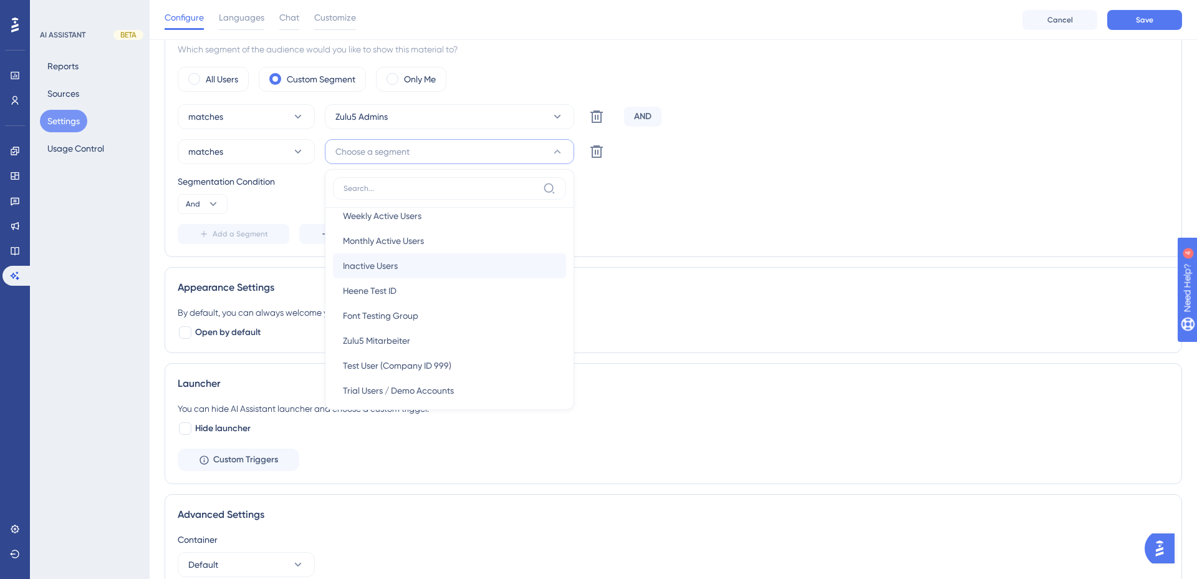
scroll to position [46, 0]
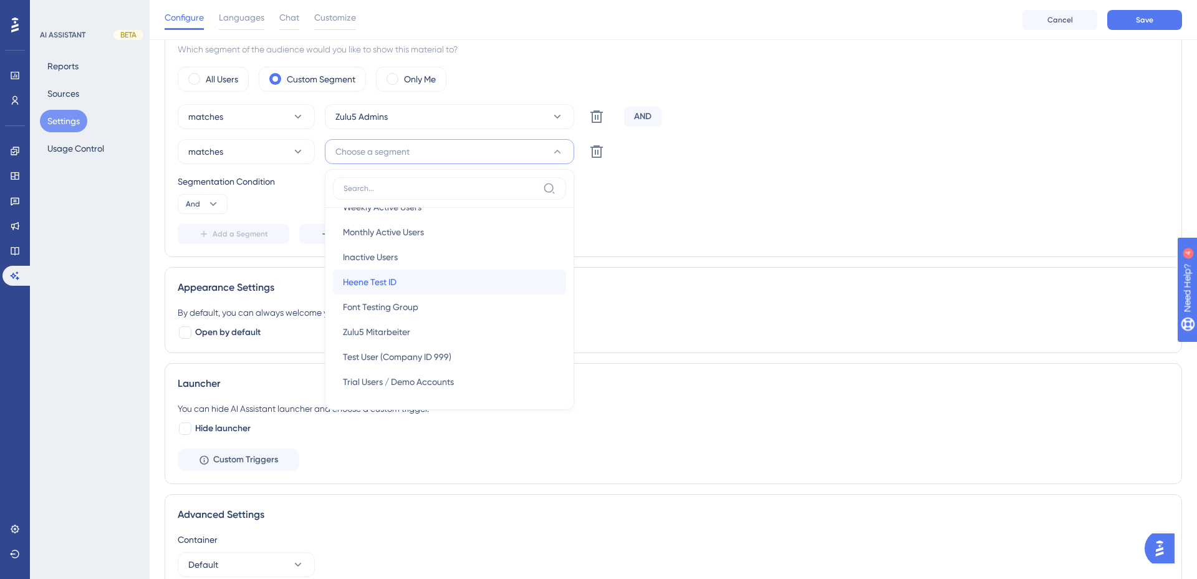
click at [432, 287] on div "Heene Test ID Heene Test ID" at bounding box center [449, 281] width 213 height 25
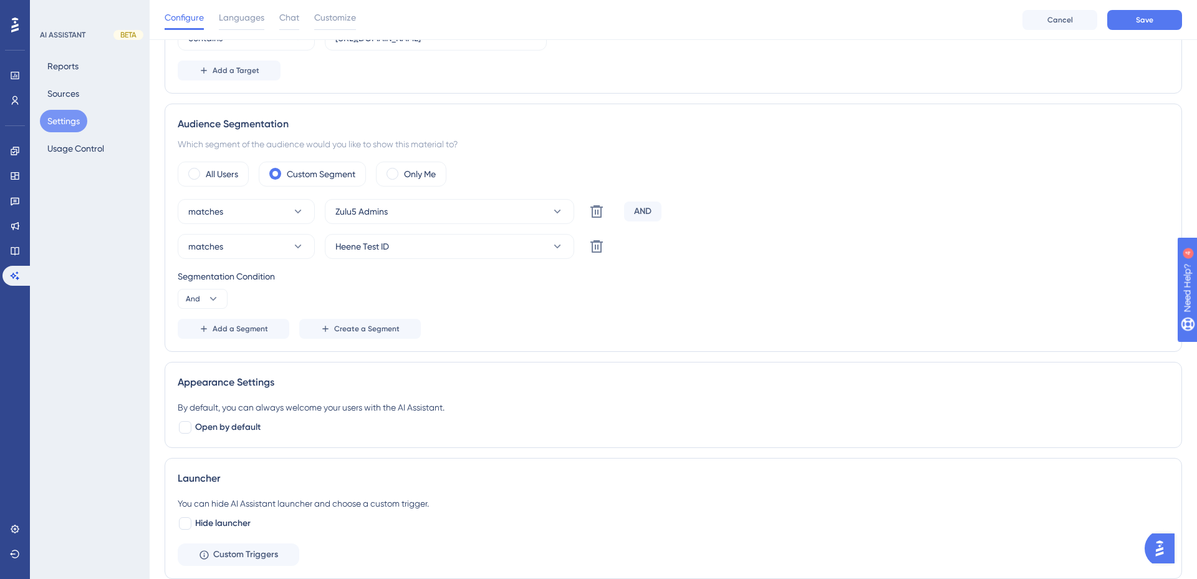
scroll to position [102, 0]
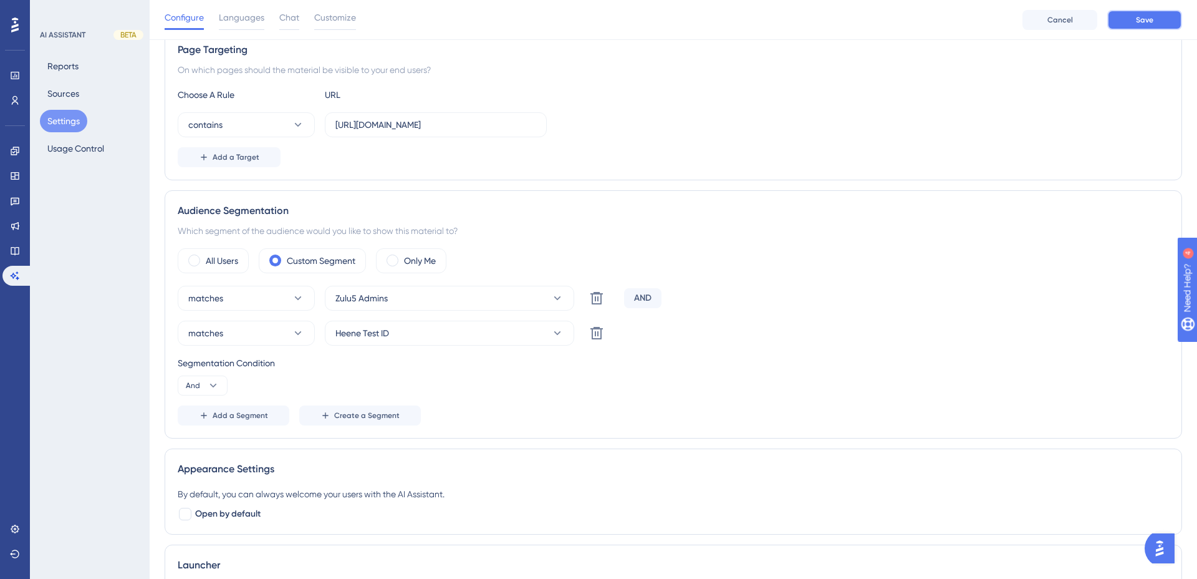
click at [1131, 24] on button "Save" at bounding box center [1144, 20] width 75 height 20
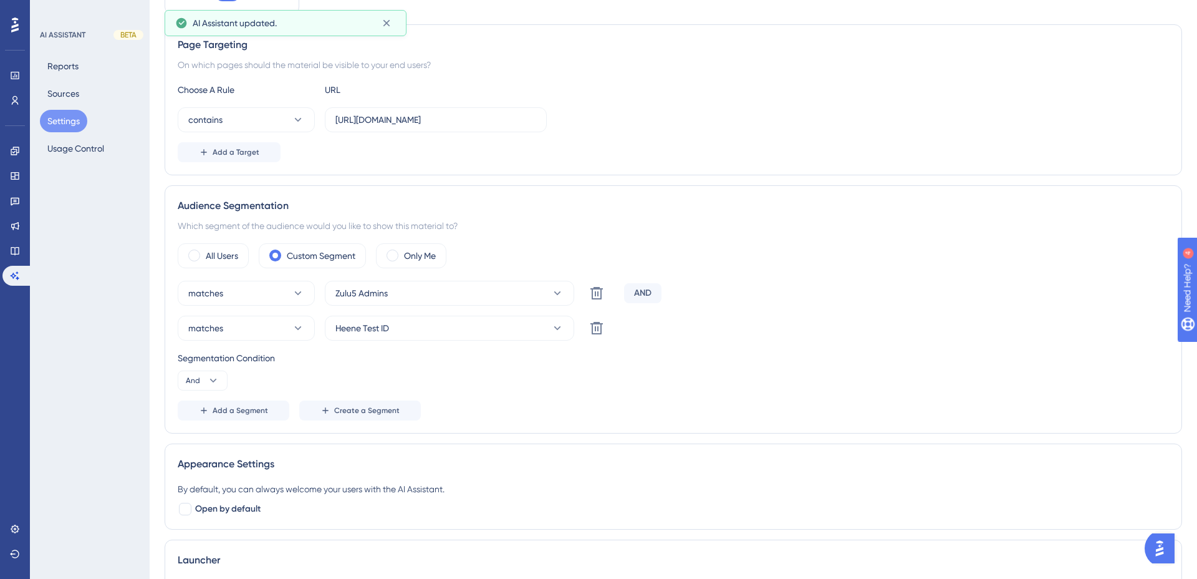
scroll to position [0, 0]
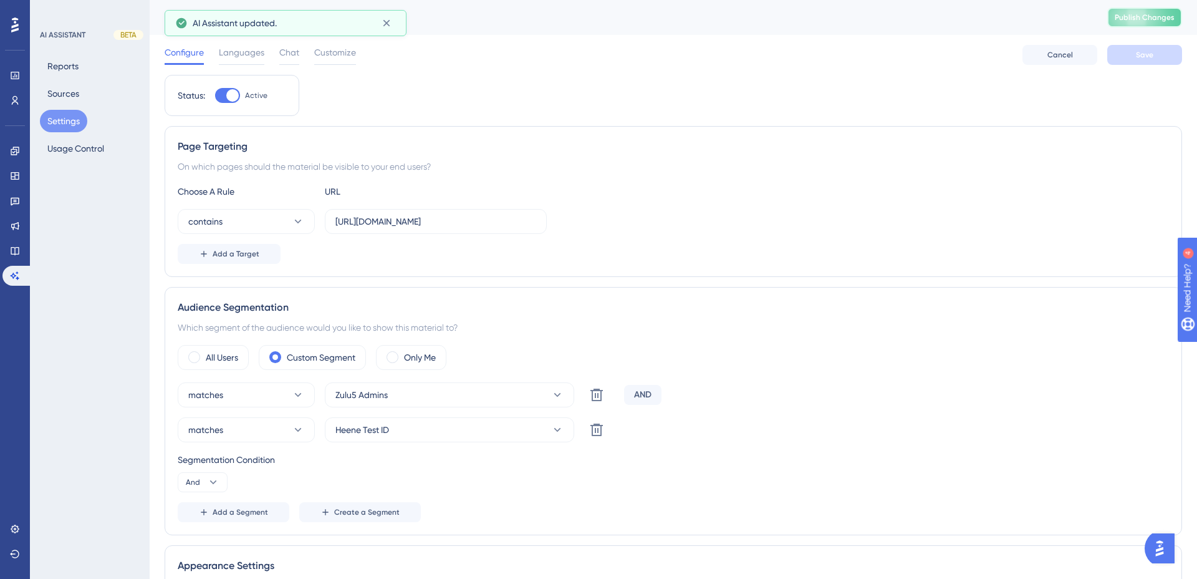
drag, startPoint x: 1123, startPoint y: 22, endPoint x: 1124, endPoint y: 32, distance: 9.4
click at [1125, 22] on button "Publish Changes" at bounding box center [1144, 17] width 75 height 20
click at [202, 479] on button "And" at bounding box center [203, 482] width 50 height 20
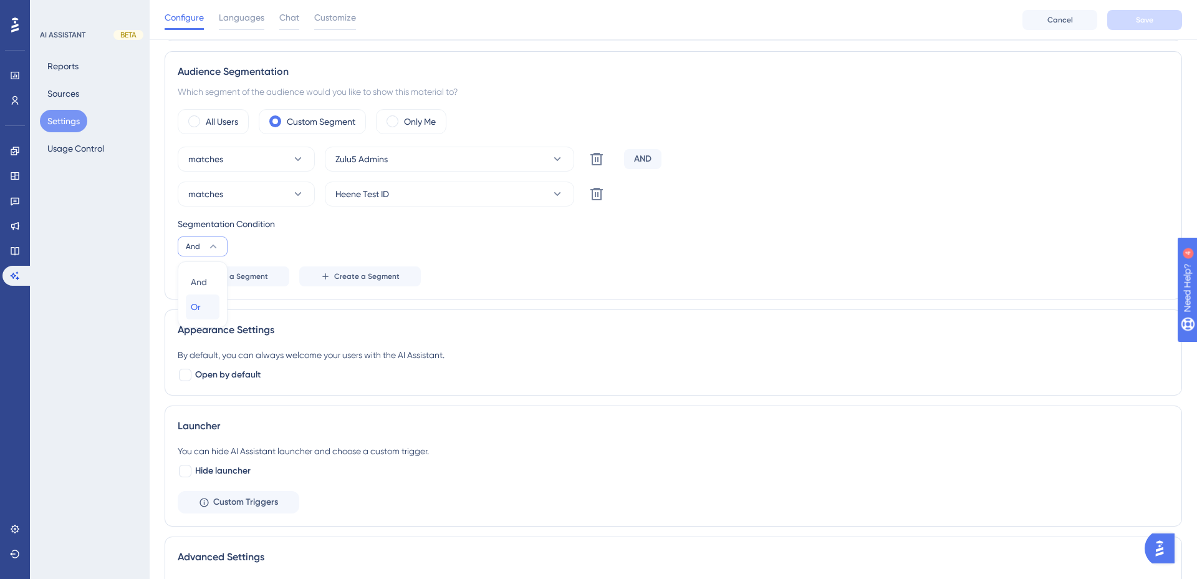
click at [192, 305] on span "Or" at bounding box center [196, 306] width 10 height 15
click at [1109, 23] on button "Save" at bounding box center [1144, 20] width 75 height 20
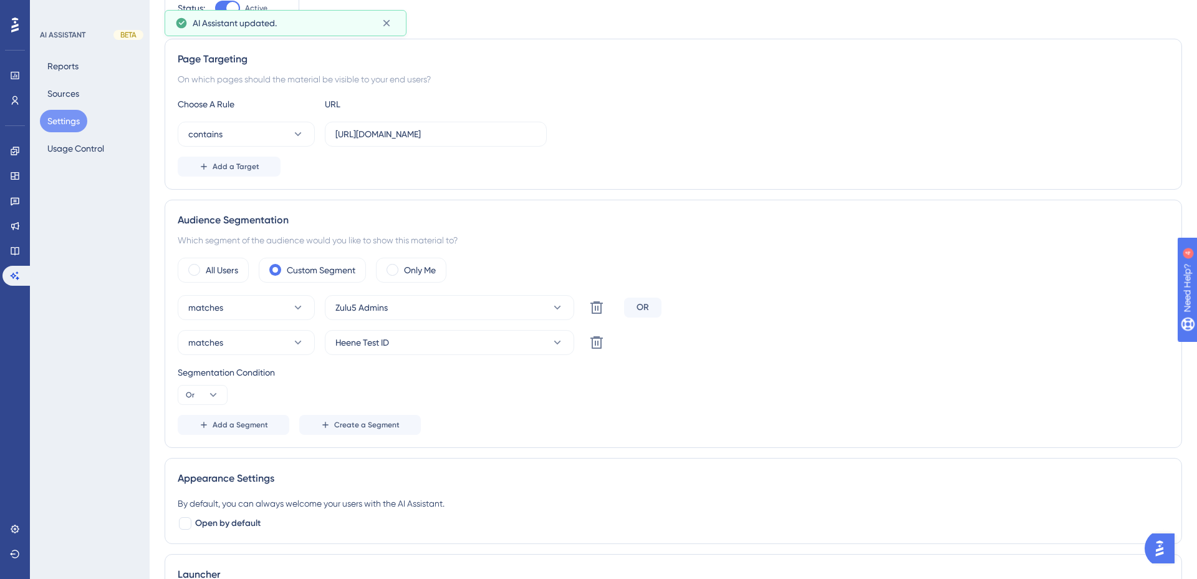
scroll to position [0, 0]
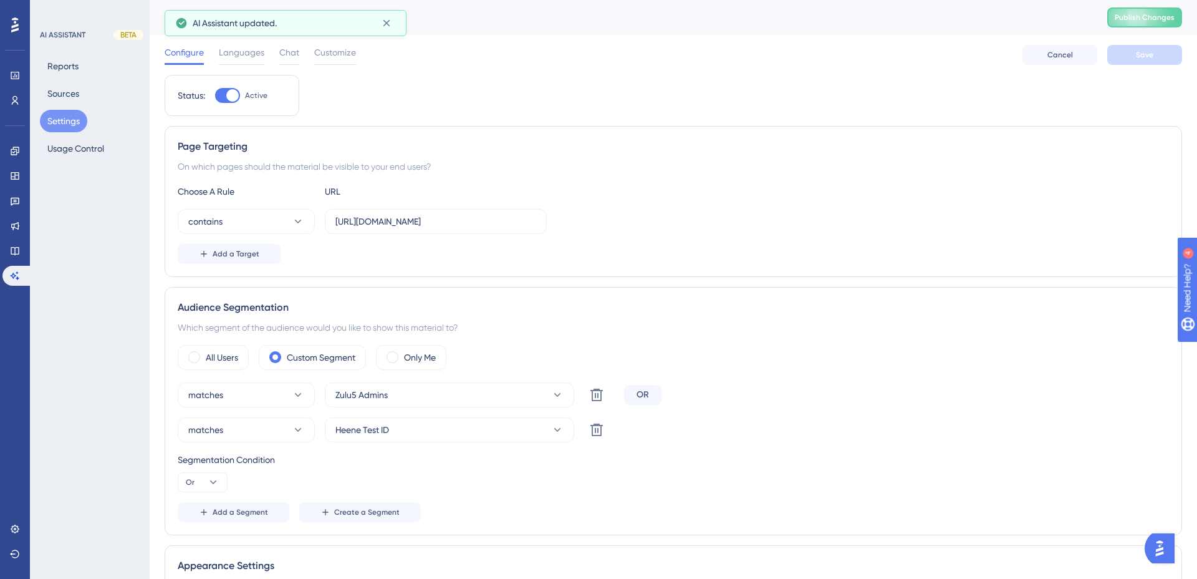
click at [1129, 6] on div "Settings Publish Changes" at bounding box center [673, 17] width 1047 height 35
click at [1124, 11] on button "Publish Changes" at bounding box center [1144, 17] width 75 height 20
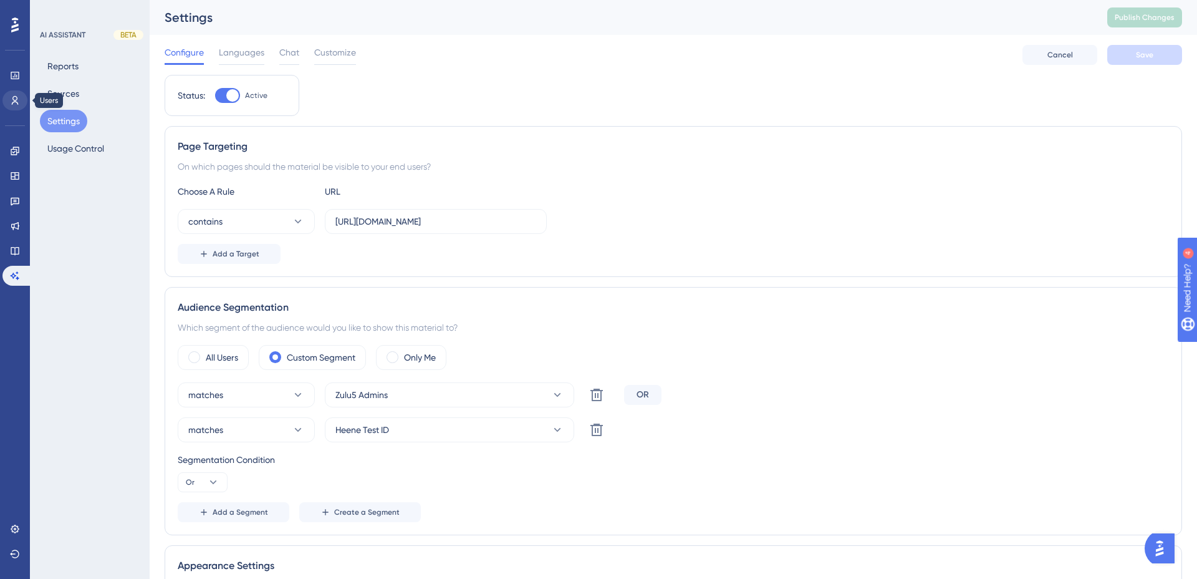
click at [12, 97] on icon at bounding box center [15, 100] width 10 height 10
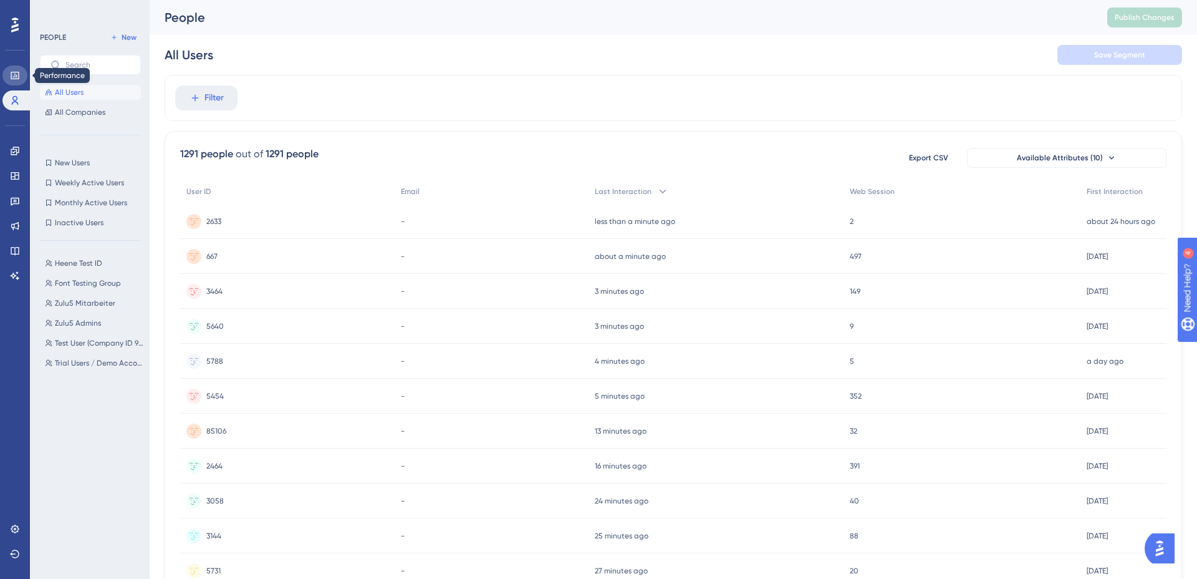
click at [15, 75] on icon at bounding box center [15, 75] width 8 height 7
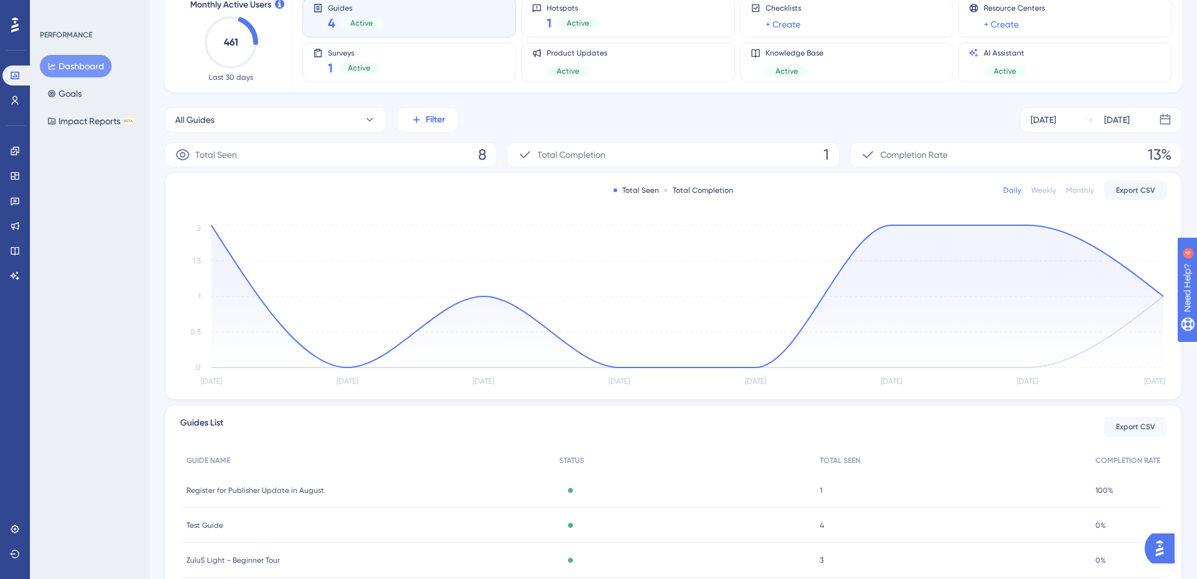
scroll to position [147, 0]
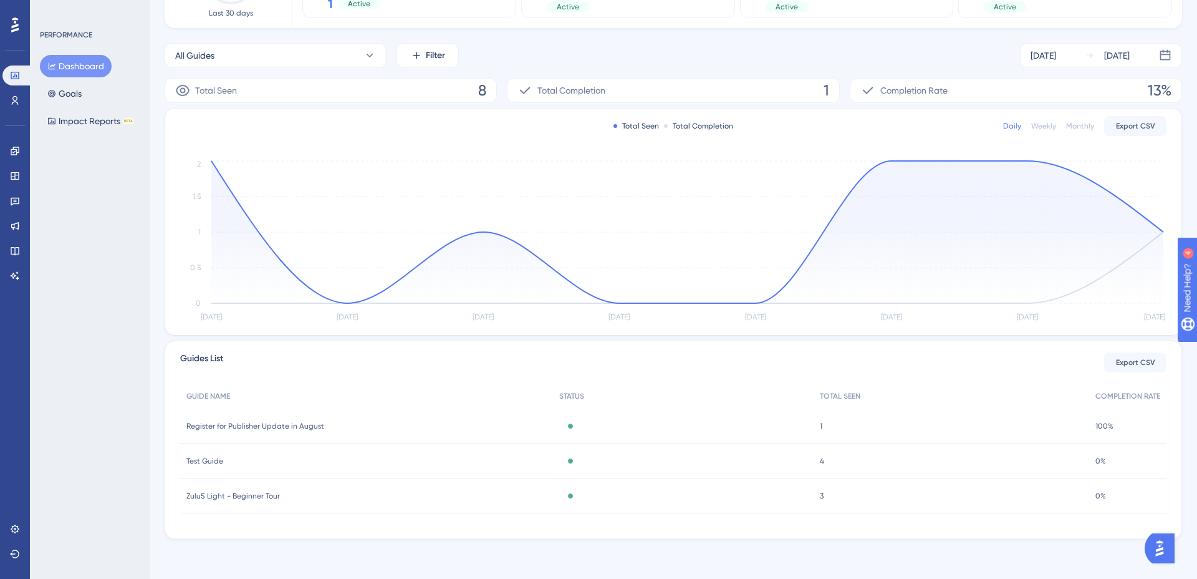
click at [1167, 552] on img "Open AI Assistant Launcher" at bounding box center [1159, 548] width 22 height 22
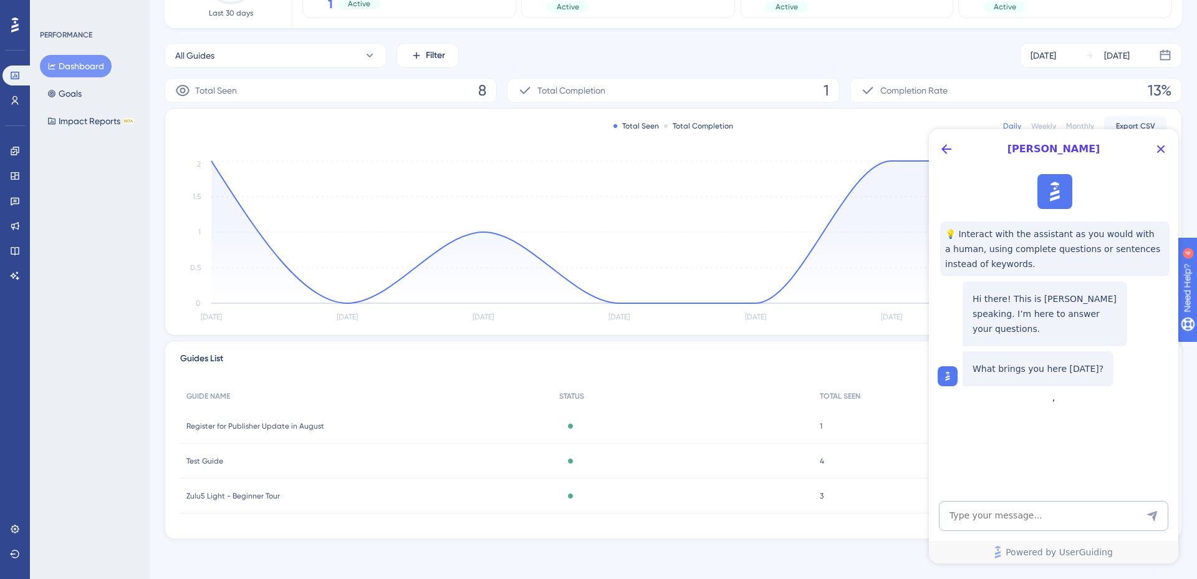
scroll to position [0, 0]
click at [1045, 516] on textarea "AI Assistant Text Input" at bounding box center [1053, 516] width 229 height 30
type textarea "Can you give me the contact to a csm persoN?"
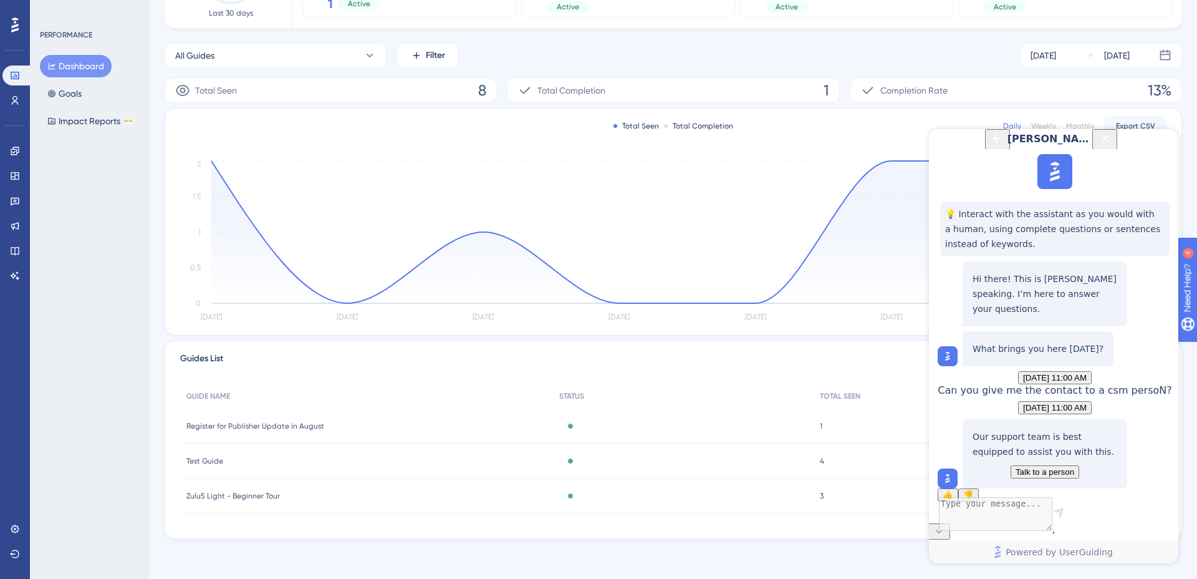
scroll to position [111, 0]
click at [1045, 467] on span "Talk to a person" at bounding box center [1045, 471] width 59 height 9
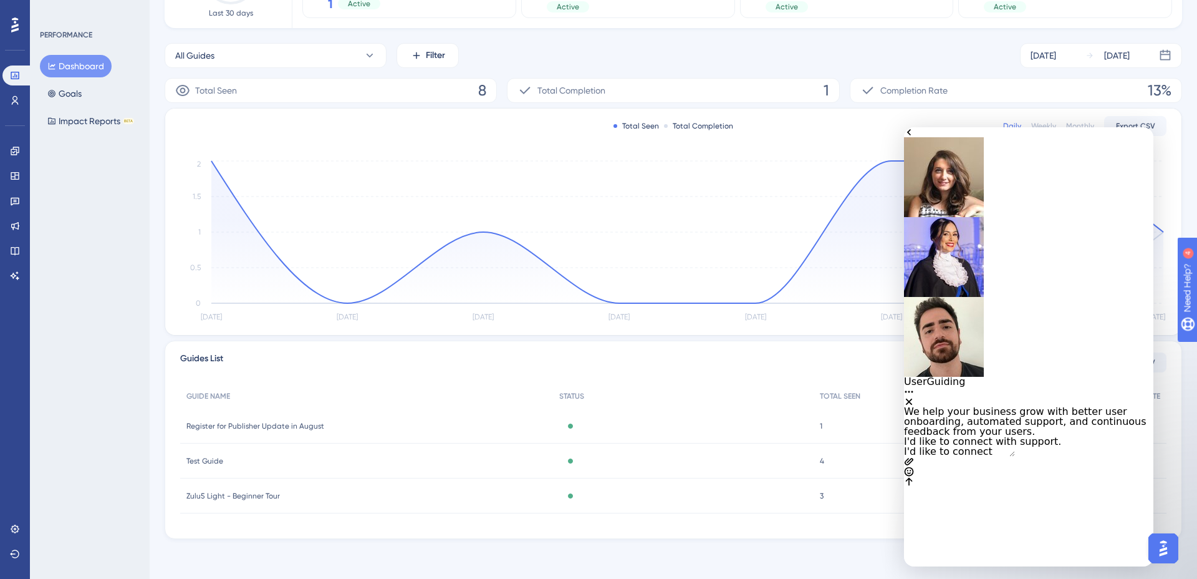
scroll to position [0, 0]
click at [914, 396] on icon "Close" at bounding box center [909, 401] width 10 height 10
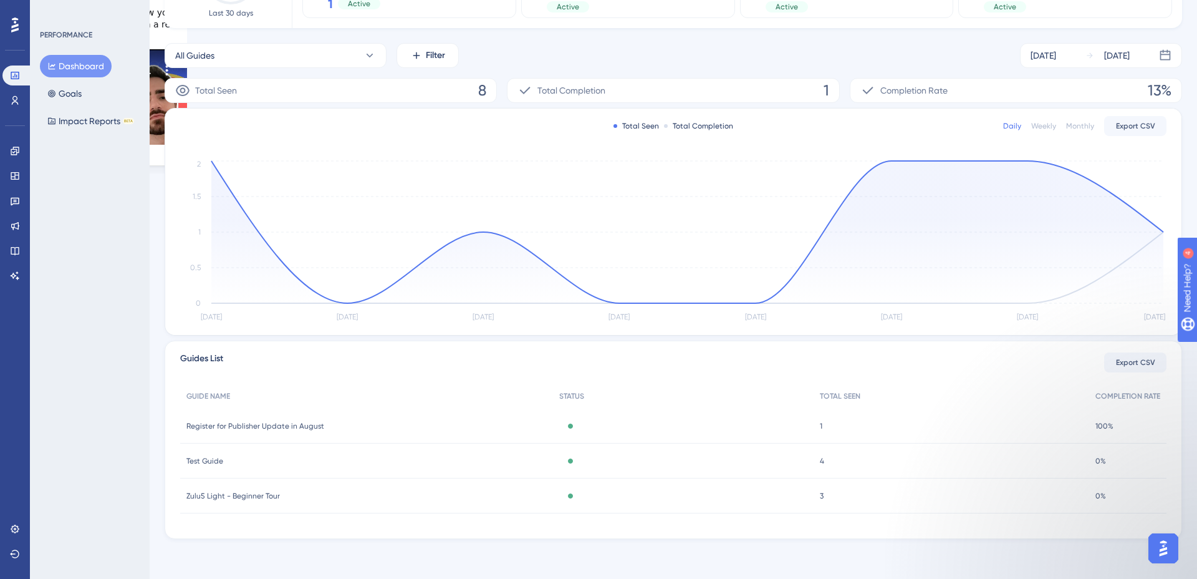
click at [14, 155] on icon at bounding box center [15, 151] width 10 height 10
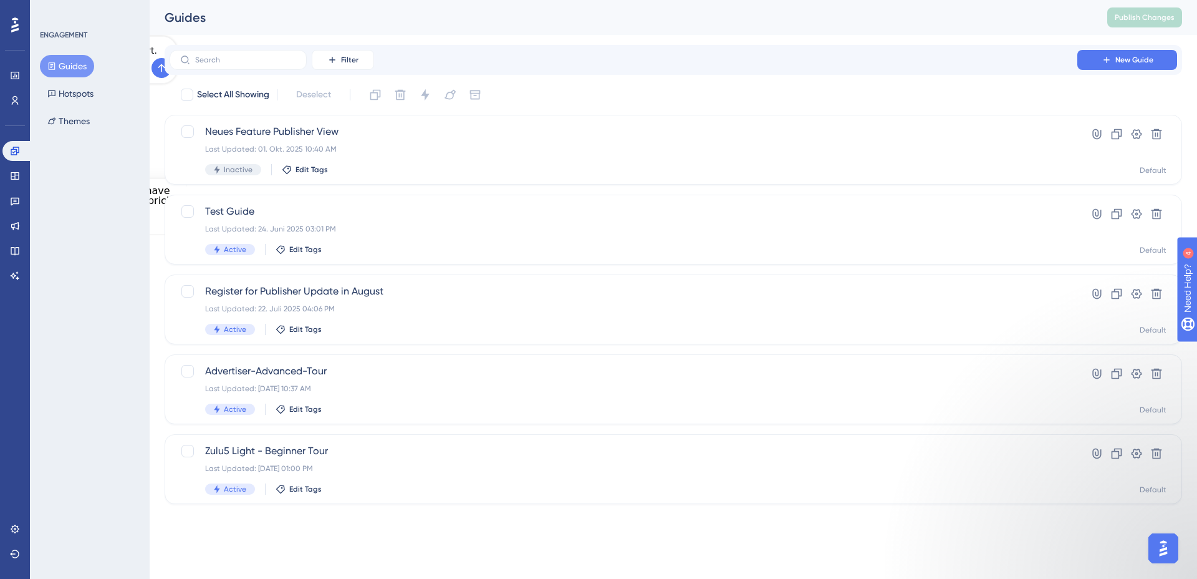
drag, startPoint x: 228, startPoint y: 178, endPoint x: 1150, endPoint y: 598, distance: 1013.8
click at [198, 179] on icon "Dismiss notification" at bounding box center [195, 181] width 4 height 4
